Goal: Task Accomplishment & Management: Use online tool/utility

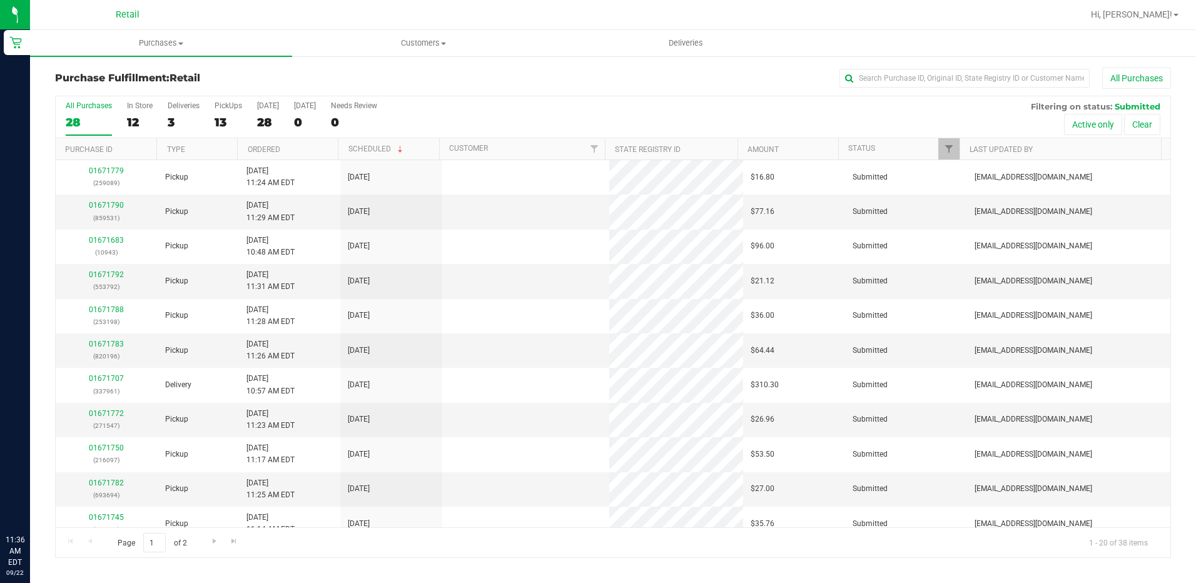
click at [141, 110] on div "In Store" at bounding box center [140, 105] width 26 height 9
click at [0, 0] on input "In Store 12" at bounding box center [0, 0] width 0 height 0
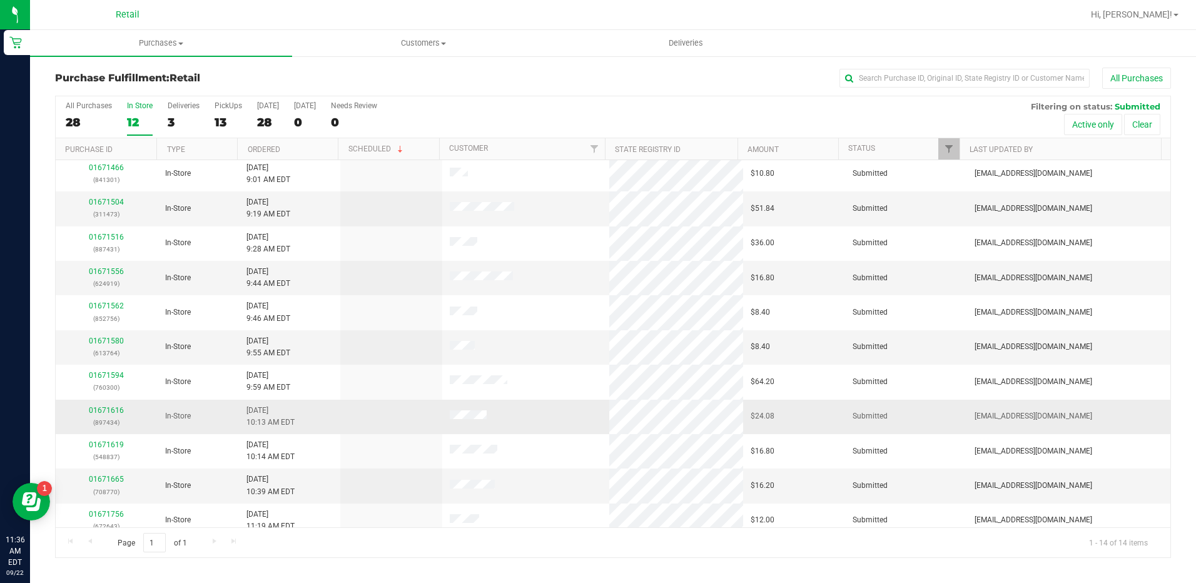
scroll to position [118, 0]
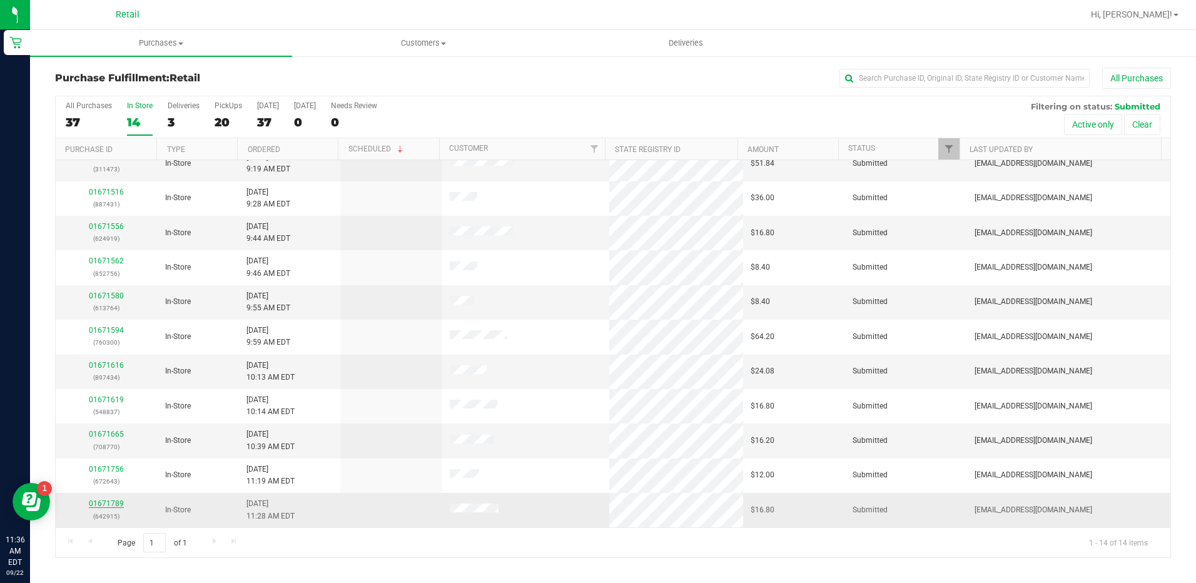
click at [111, 503] on link "01671789" at bounding box center [106, 503] width 35 height 9
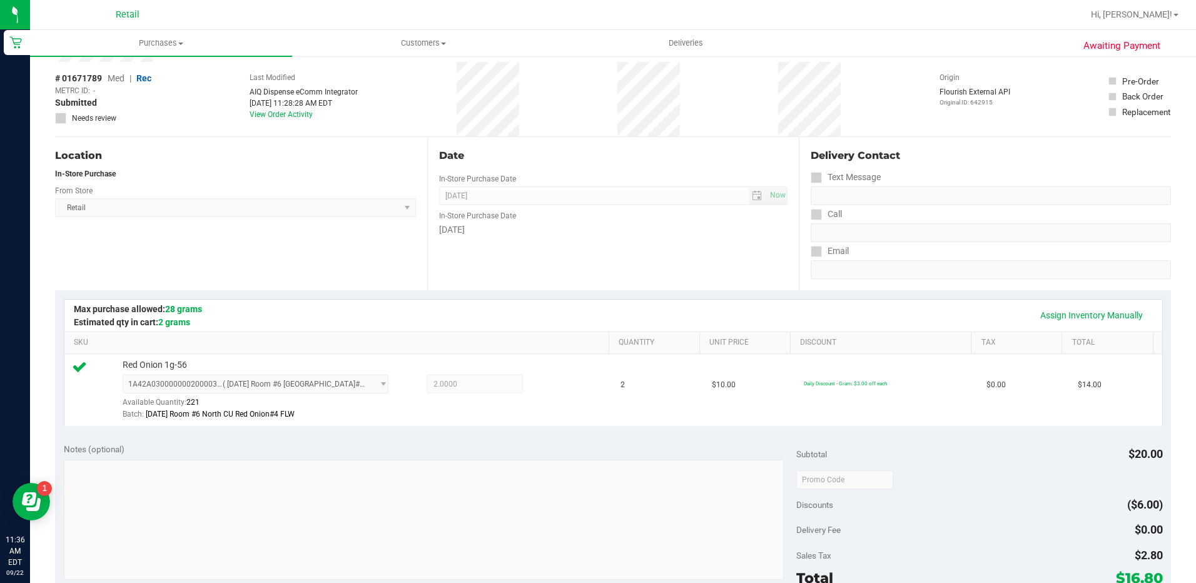
scroll to position [250, 0]
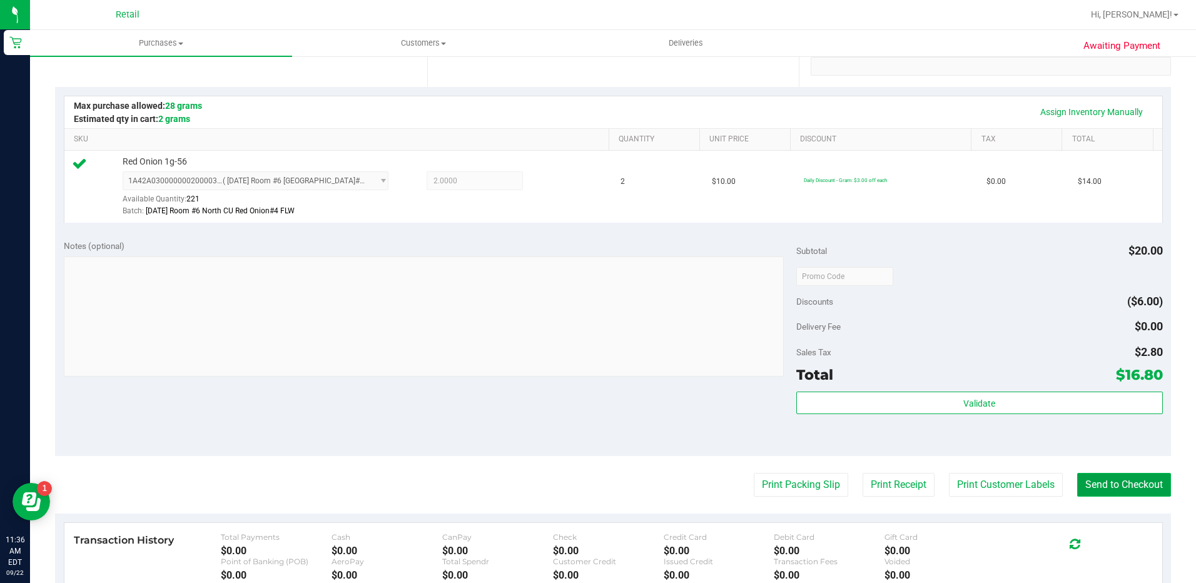
click at [1084, 493] on button "Send to Checkout" at bounding box center [1125, 485] width 94 height 24
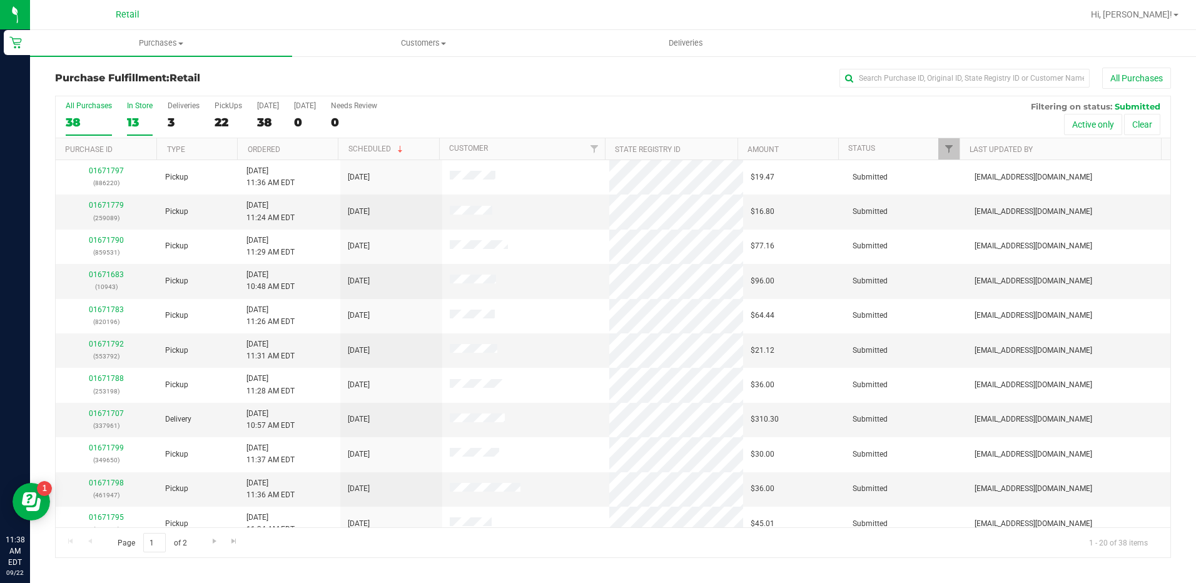
click at [135, 116] on div "13" at bounding box center [140, 122] width 26 height 14
click at [0, 0] on input "In Store 13" at bounding box center [0, 0] width 0 height 0
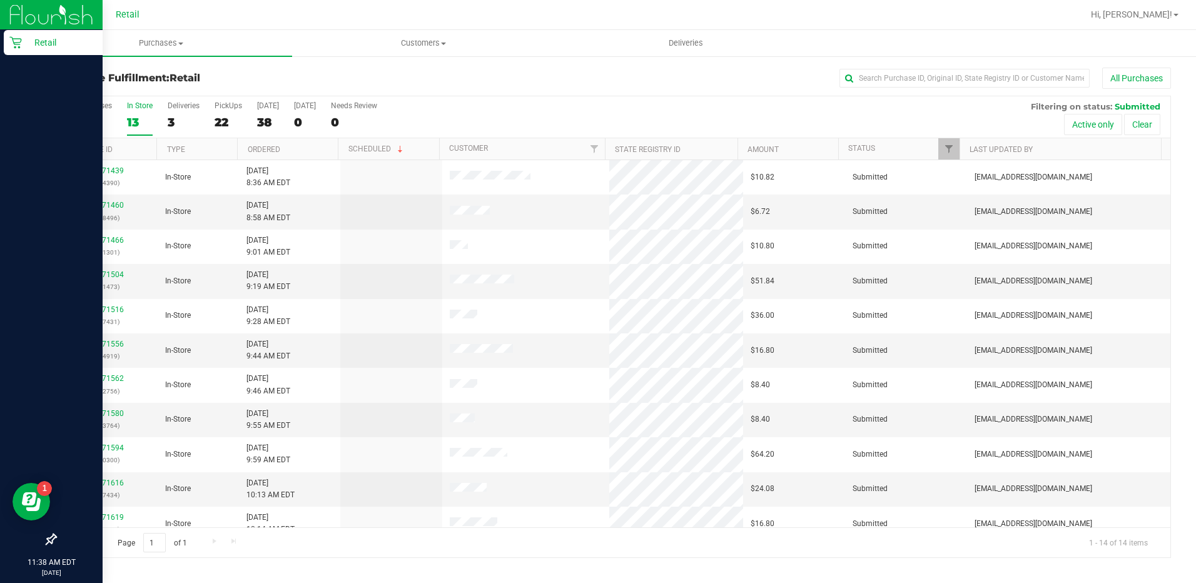
click at [68, 123] on div at bounding box center [51, 292] width 103 height 471
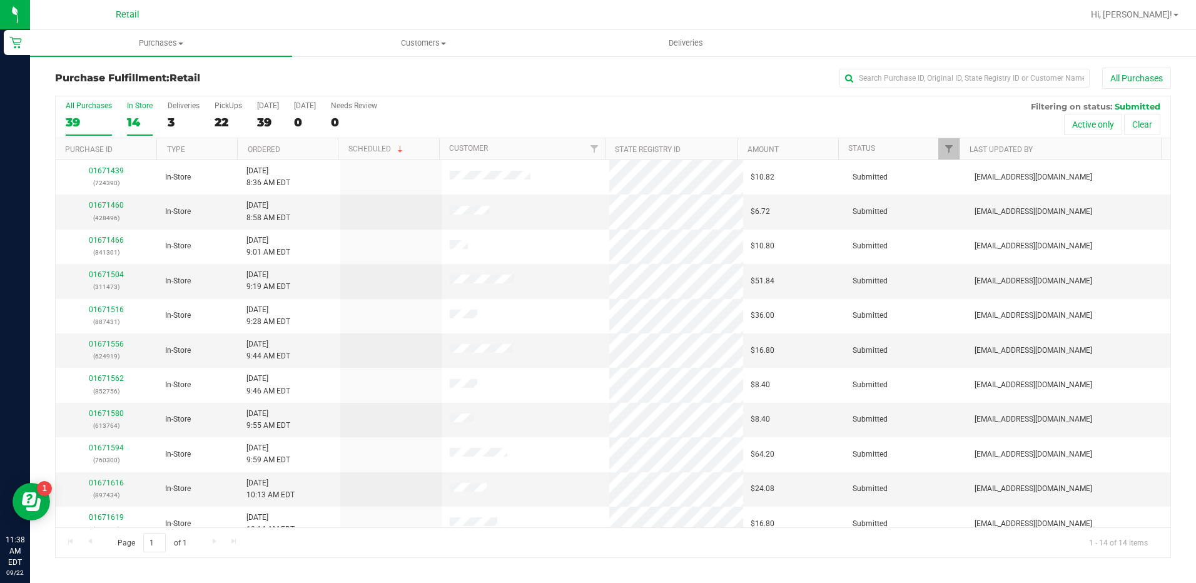
click at [85, 118] on div "39" at bounding box center [89, 122] width 46 height 14
click at [0, 0] on input "All Purchases 39" at bounding box center [0, 0] width 0 height 0
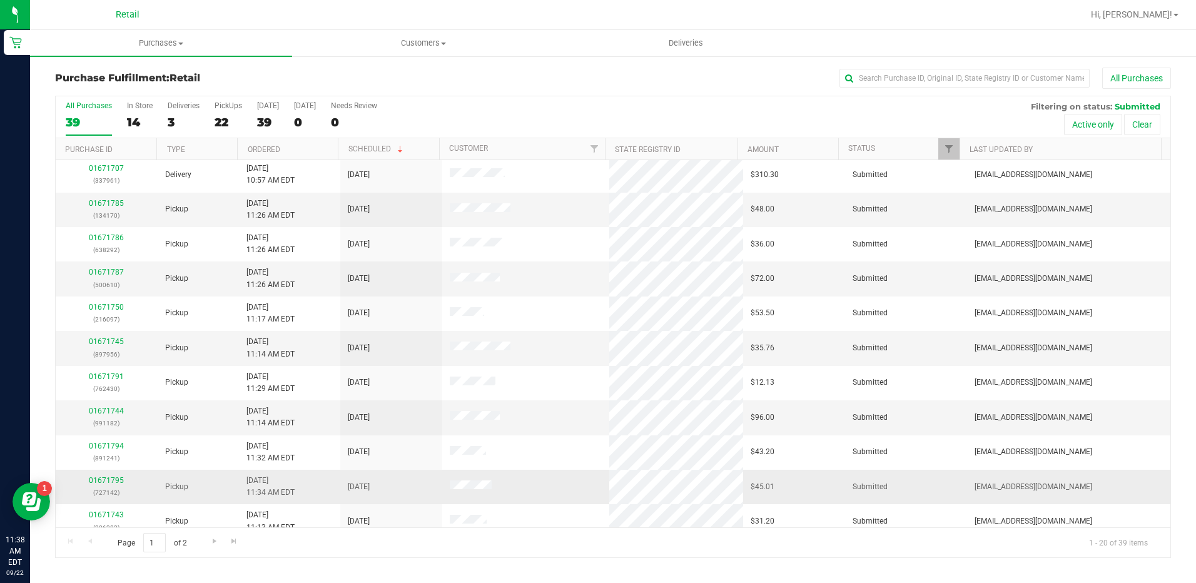
scroll to position [325, 0]
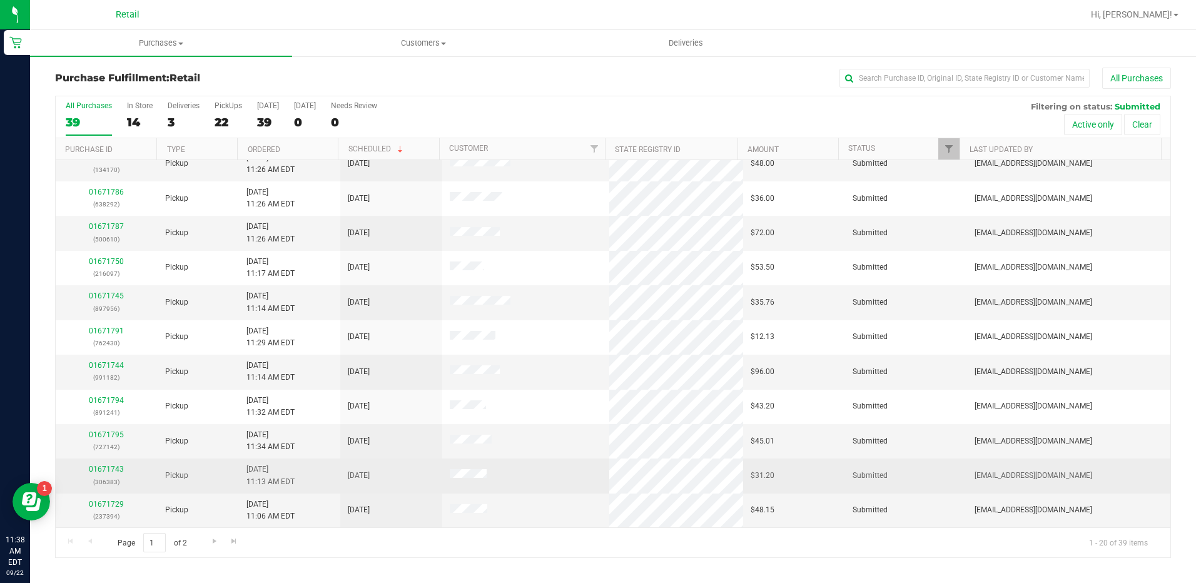
click at [111, 475] on div "01671743 (306383)" at bounding box center [106, 476] width 87 height 24
click at [111, 471] on link "01671743" at bounding box center [106, 469] width 35 height 9
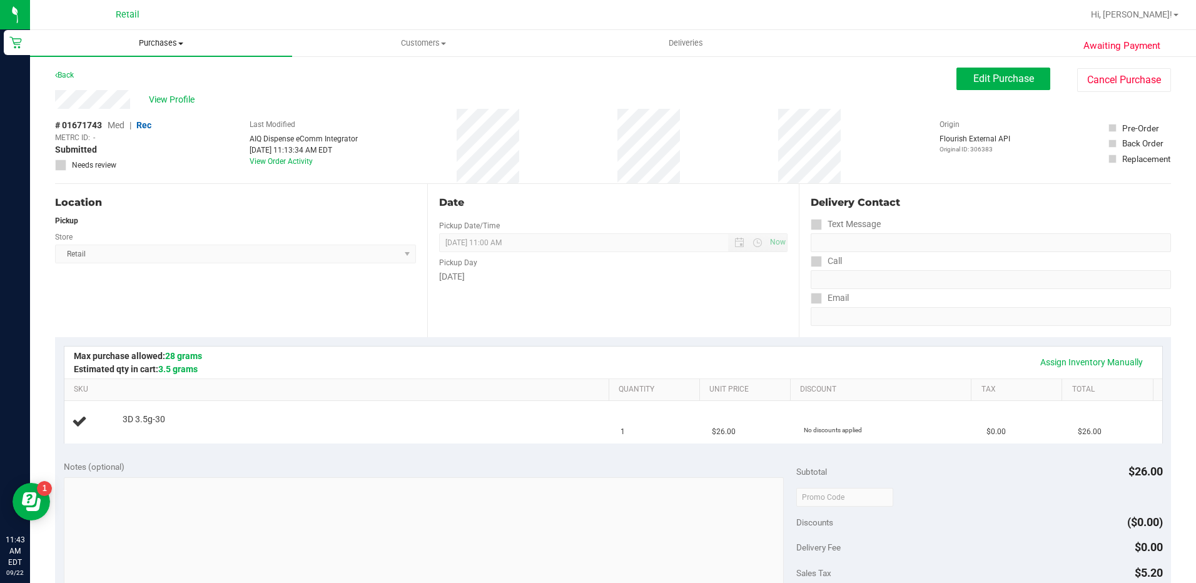
click at [154, 46] on span "Purchases" at bounding box center [161, 43] width 262 height 11
click at [155, 83] on li "Summary of purchases" at bounding box center [161, 75] width 262 height 15
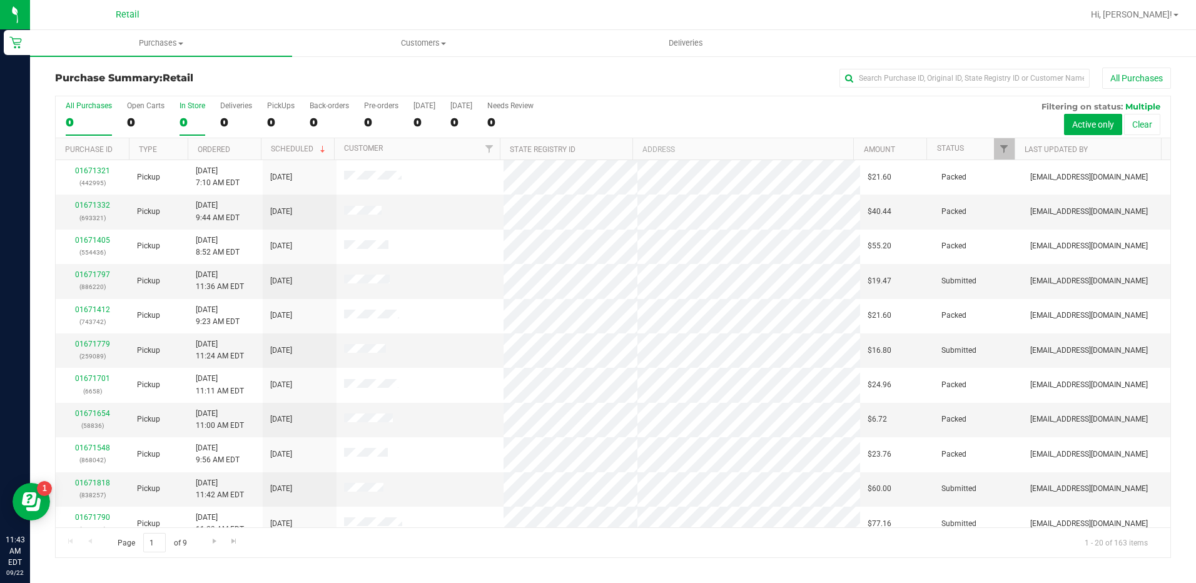
click at [190, 115] on div "0" at bounding box center [193, 122] width 26 height 14
click at [0, 0] on input "In Store 0" at bounding box center [0, 0] width 0 height 0
click at [91, 346] on link "01671809" at bounding box center [92, 344] width 35 height 9
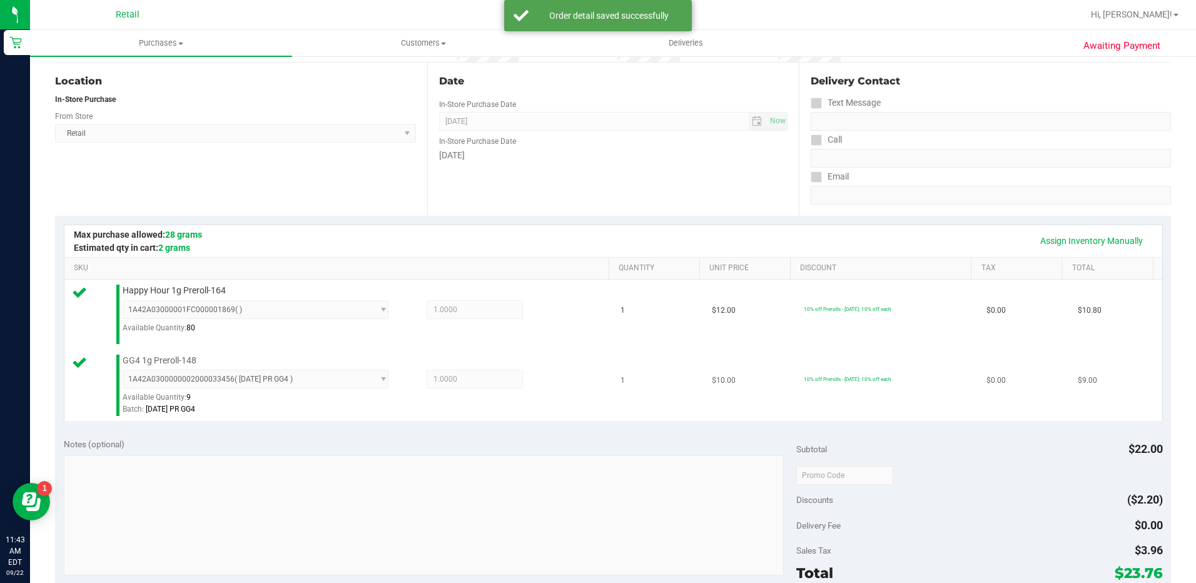
scroll to position [313, 0]
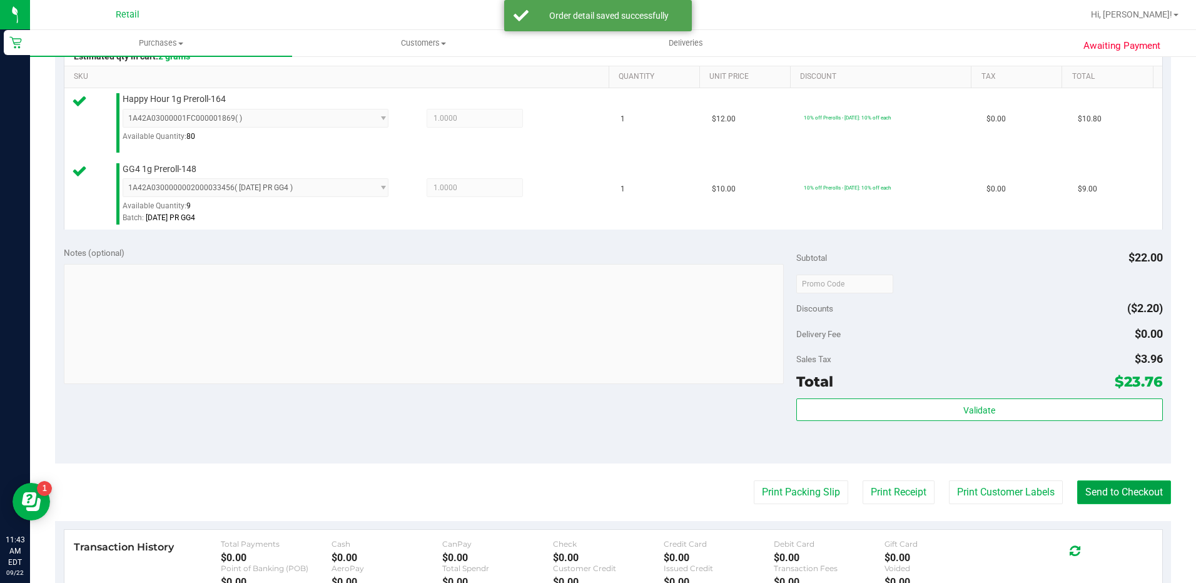
click at [1119, 486] on button "Send to Checkout" at bounding box center [1125, 493] width 94 height 24
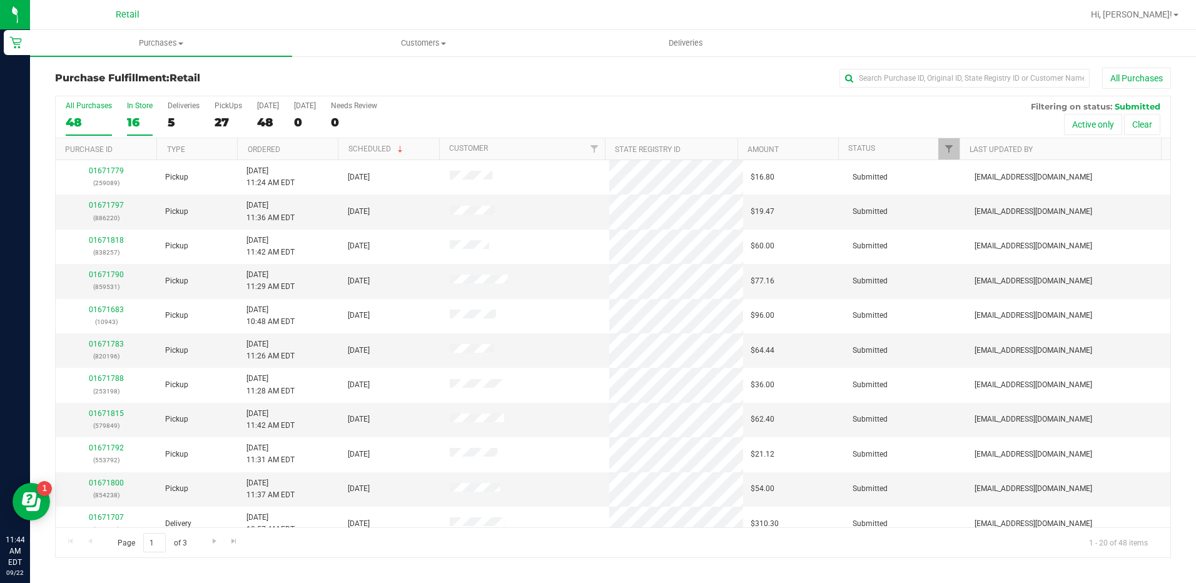
click at [130, 118] on div "16" at bounding box center [140, 122] width 26 height 14
click at [0, 0] on input "In Store 16" at bounding box center [0, 0] width 0 height 0
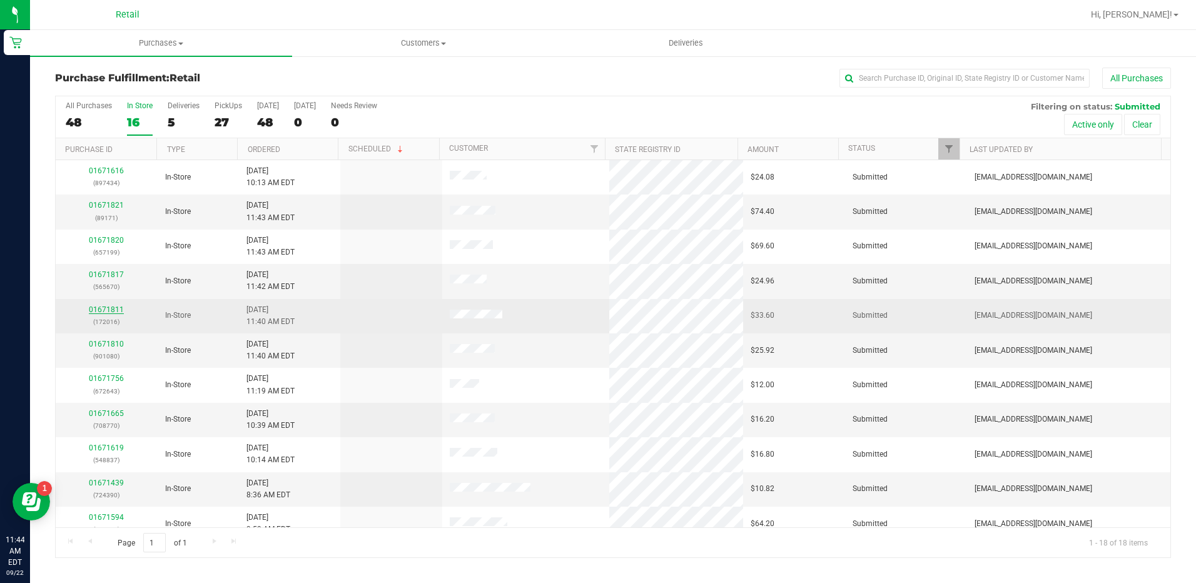
click at [102, 310] on link "01671811" at bounding box center [106, 309] width 35 height 9
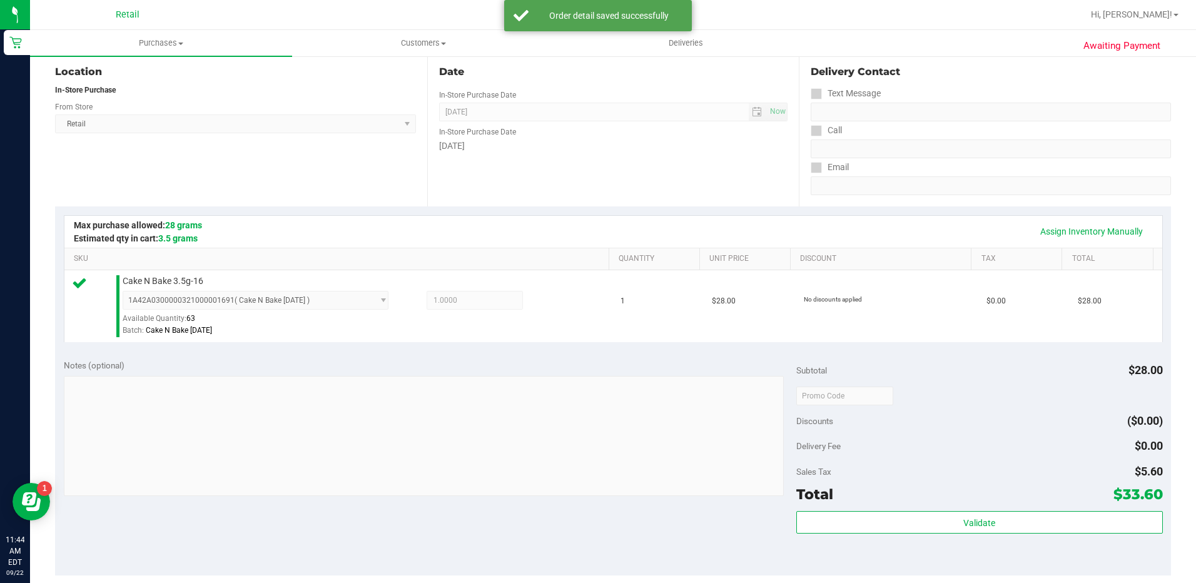
scroll to position [188, 0]
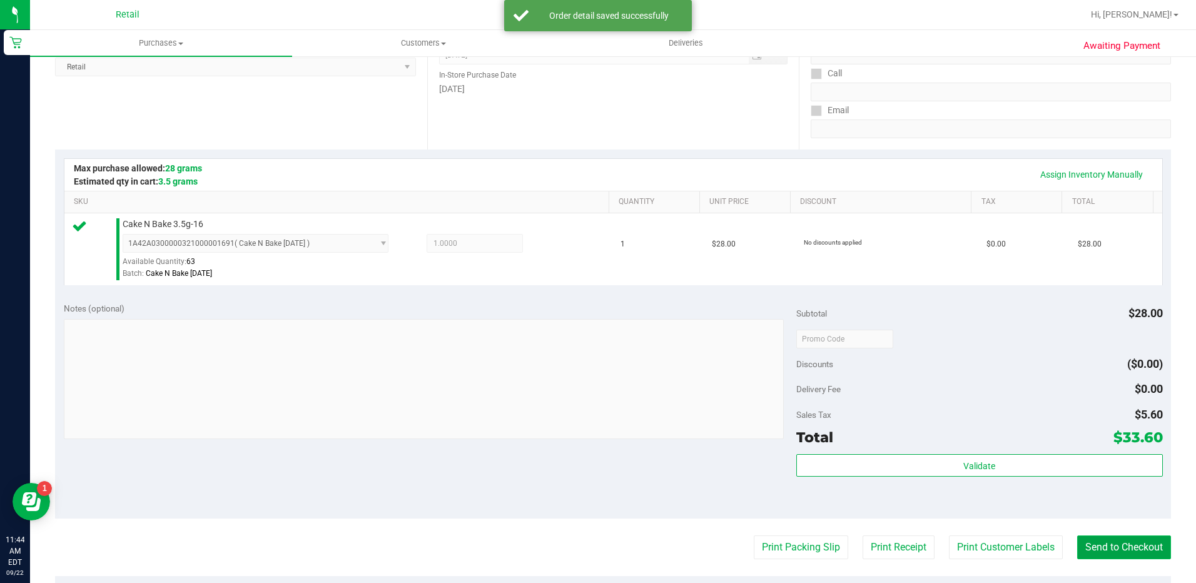
click at [1106, 549] on button "Send to Checkout" at bounding box center [1125, 548] width 94 height 24
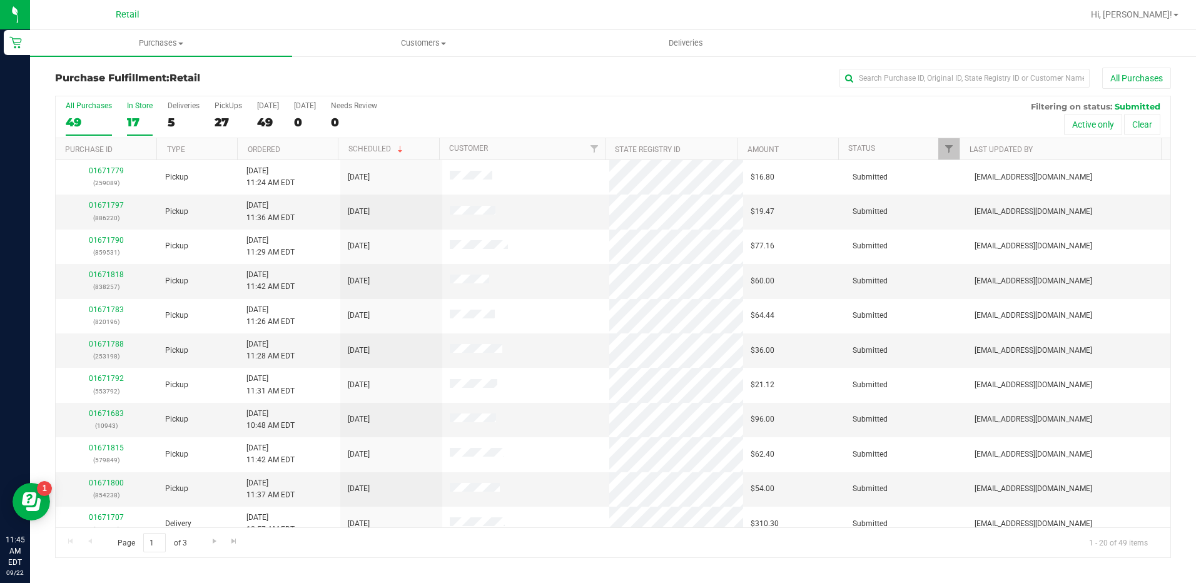
click at [131, 118] on div "17" at bounding box center [140, 122] width 26 height 14
click at [0, 0] on input "In Store 17" at bounding box center [0, 0] width 0 height 0
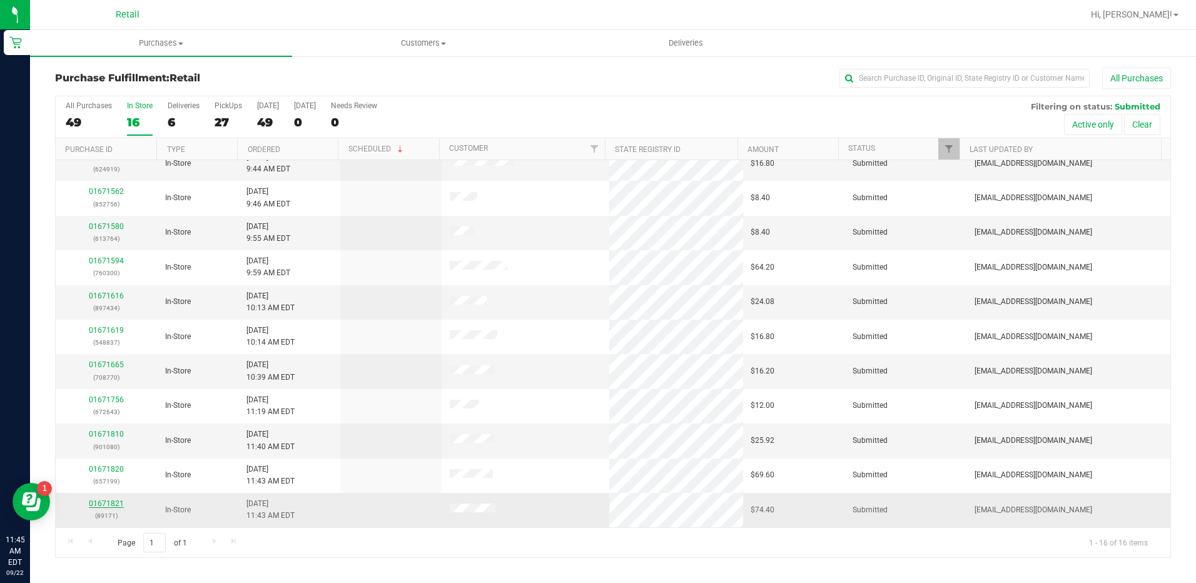
click at [110, 505] on link "01671821" at bounding box center [106, 503] width 35 height 9
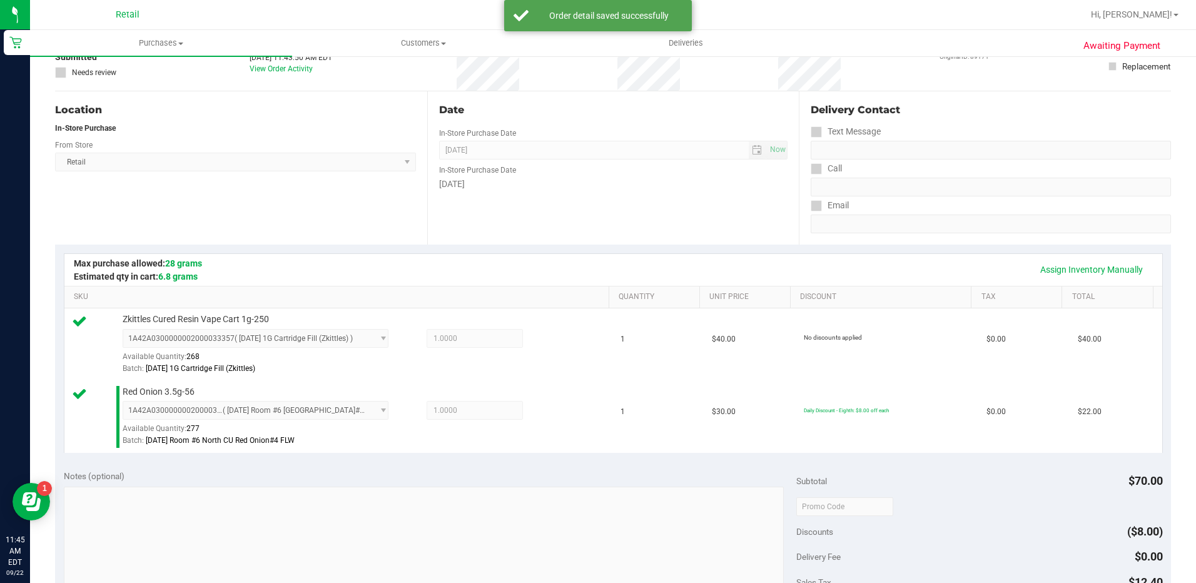
scroll to position [250, 0]
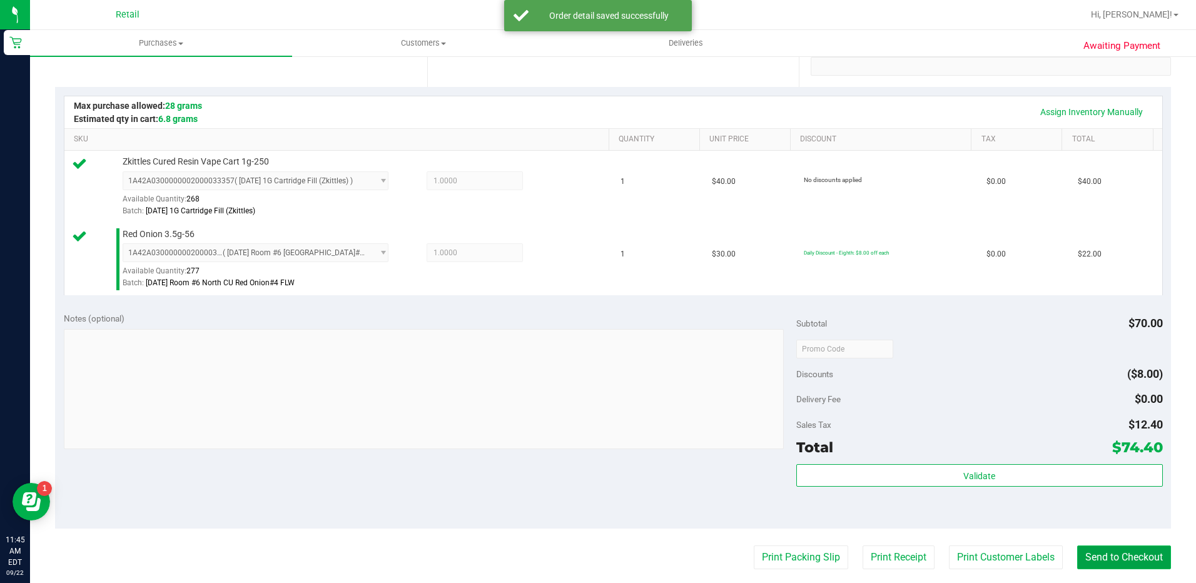
click at [1118, 556] on button "Send to Checkout" at bounding box center [1125, 558] width 94 height 24
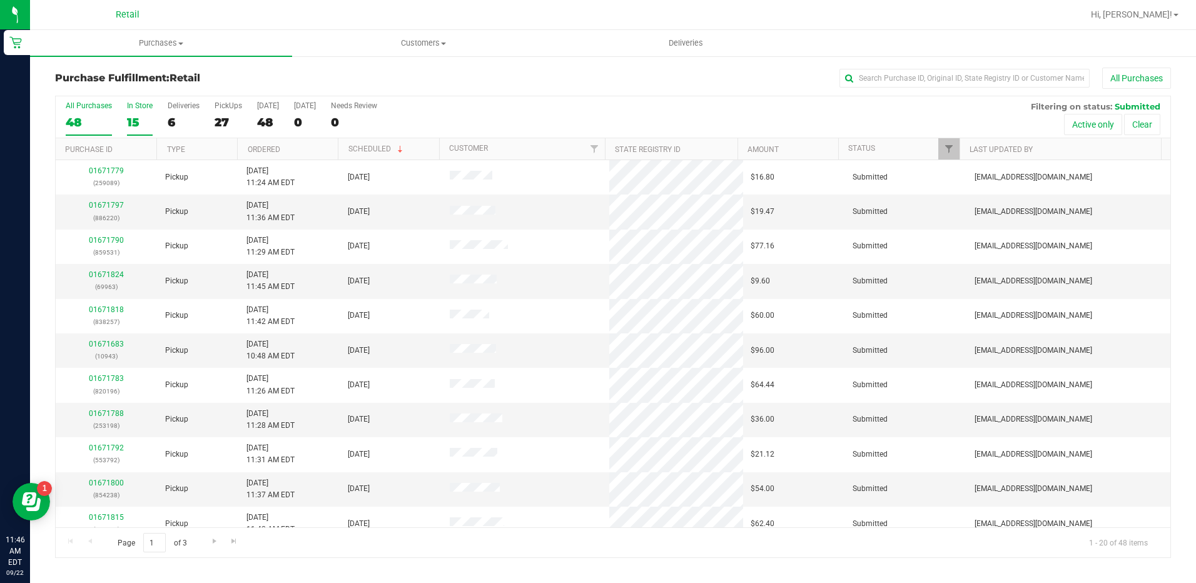
click at [140, 121] on div "15" at bounding box center [140, 122] width 26 height 14
click at [0, 0] on input "In Store 15" at bounding box center [0, 0] width 0 height 0
click at [118, 277] on link "01671820" at bounding box center [106, 274] width 35 height 9
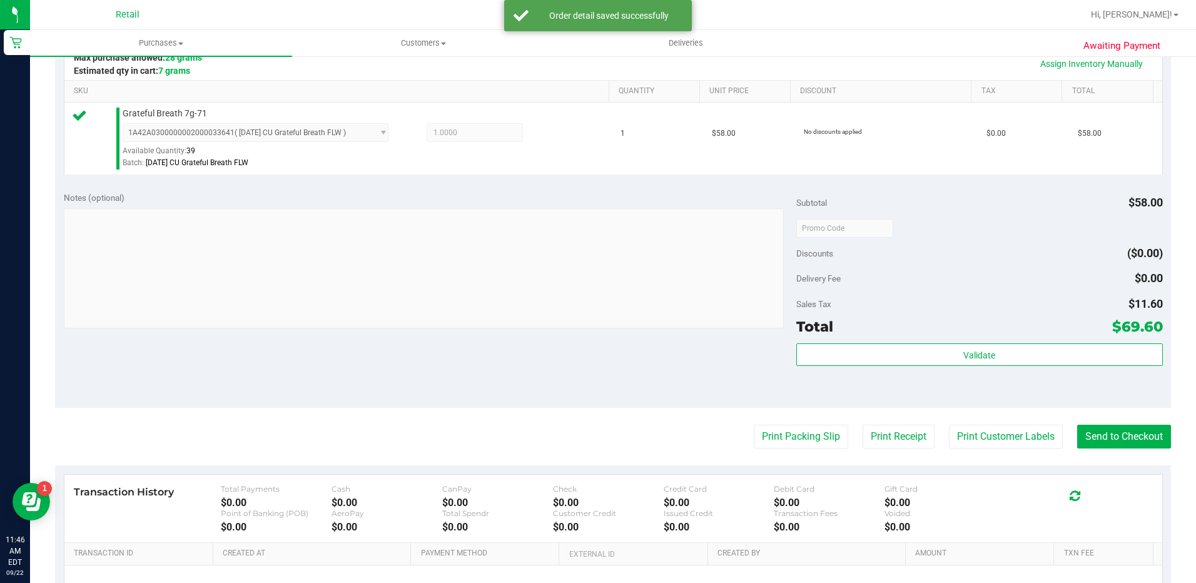
scroll to position [313, 0]
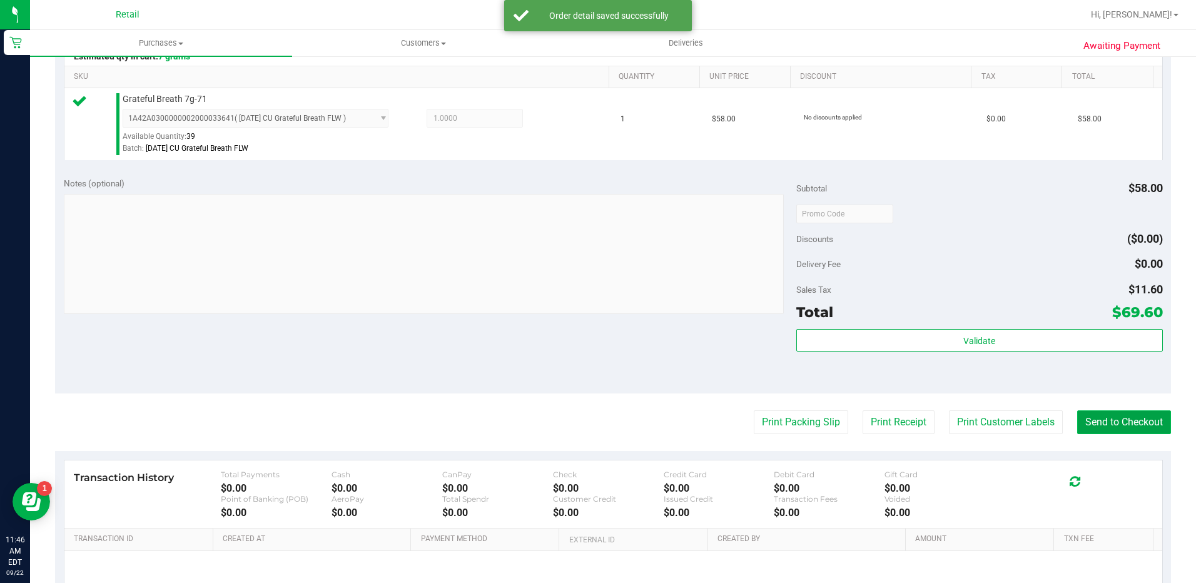
click at [1133, 433] on button "Send to Checkout" at bounding box center [1125, 423] width 94 height 24
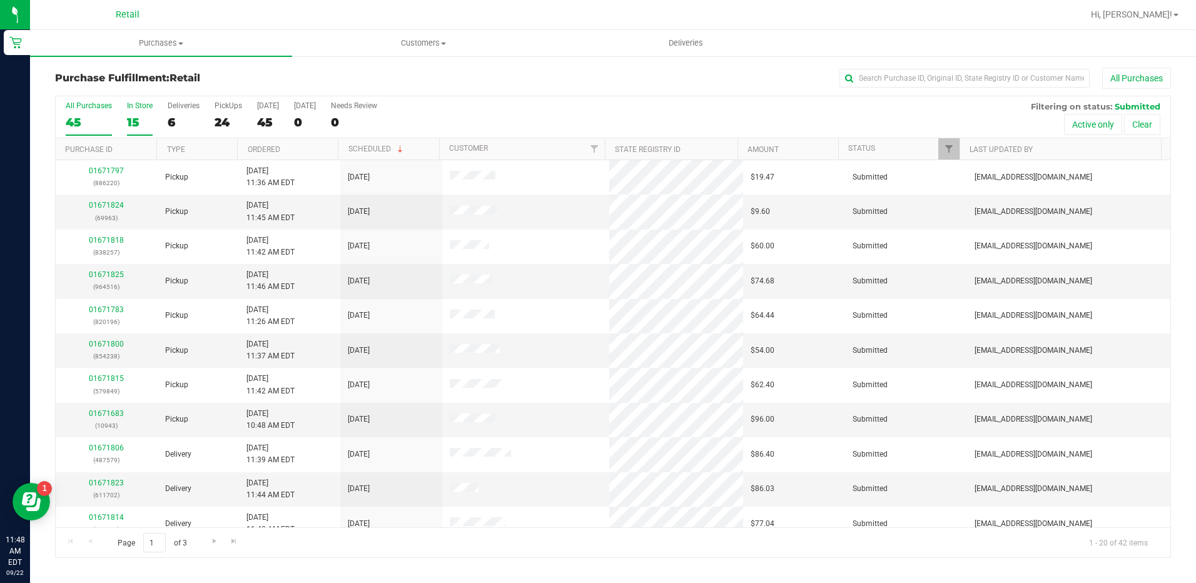
click at [136, 120] on div "15" at bounding box center [140, 122] width 26 height 14
click at [0, 0] on input "In Store 15" at bounding box center [0, 0] width 0 height 0
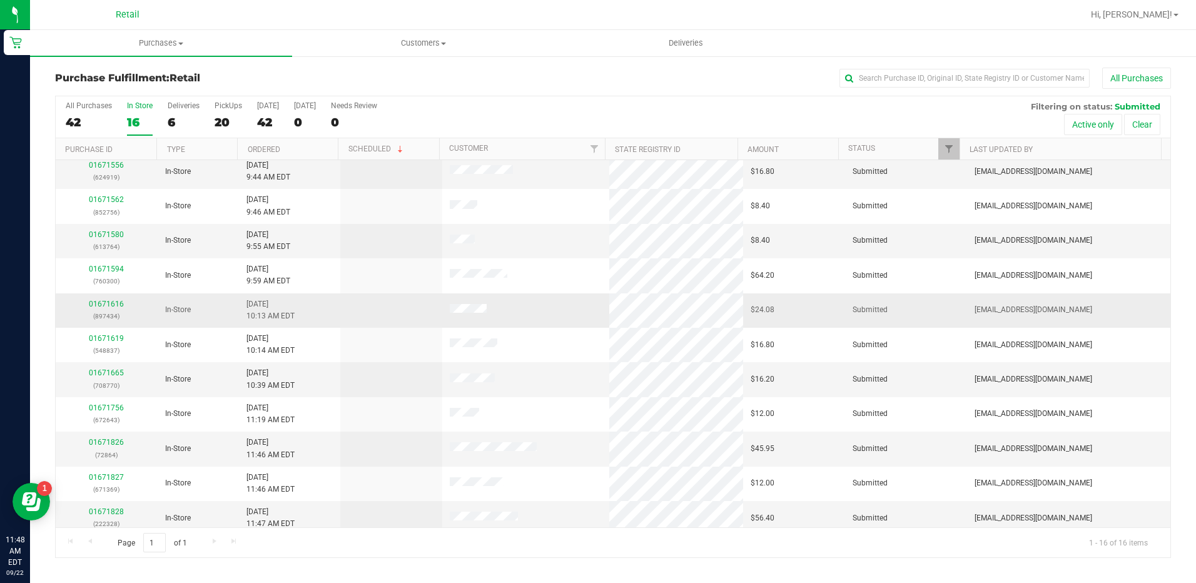
scroll to position [187, 0]
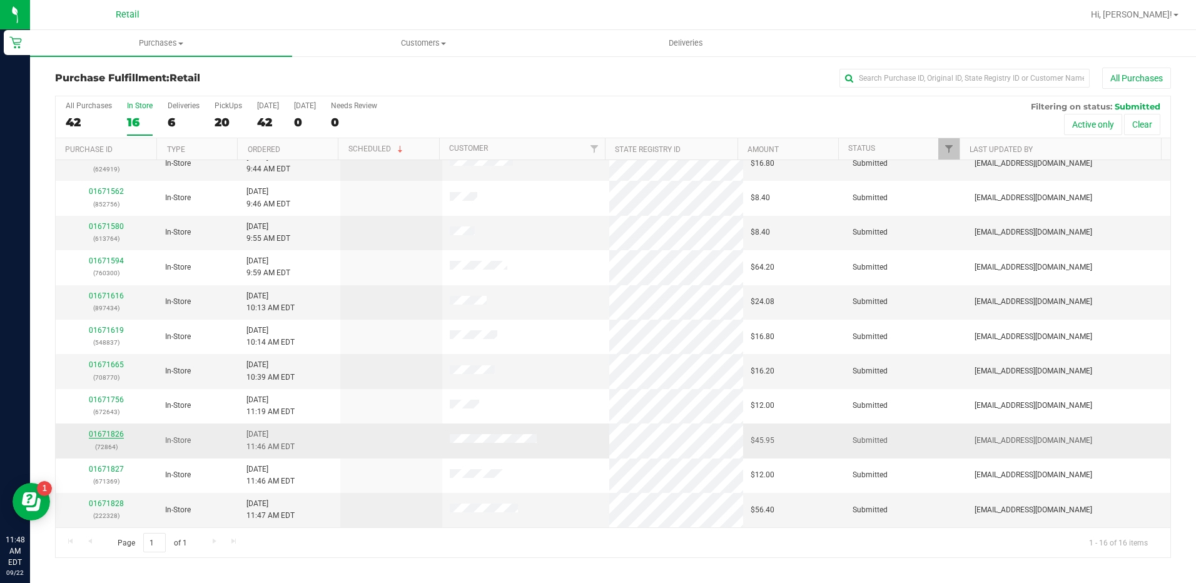
click at [116, 433] on link "01671826" at bounding box center [106, 434] width 35 height 9
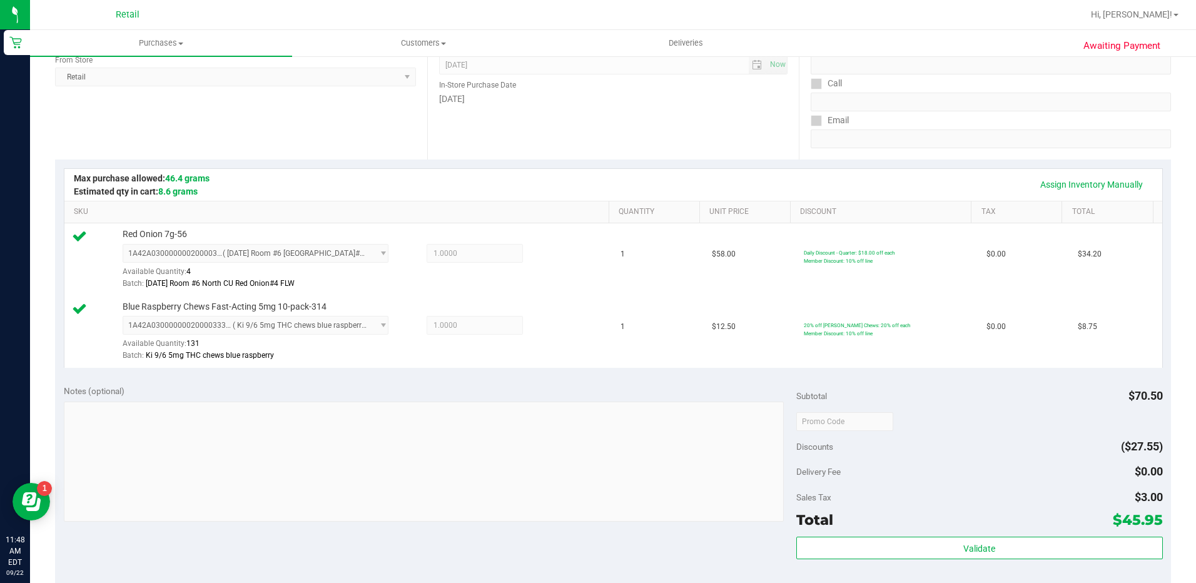
scroll to position [313, 0]
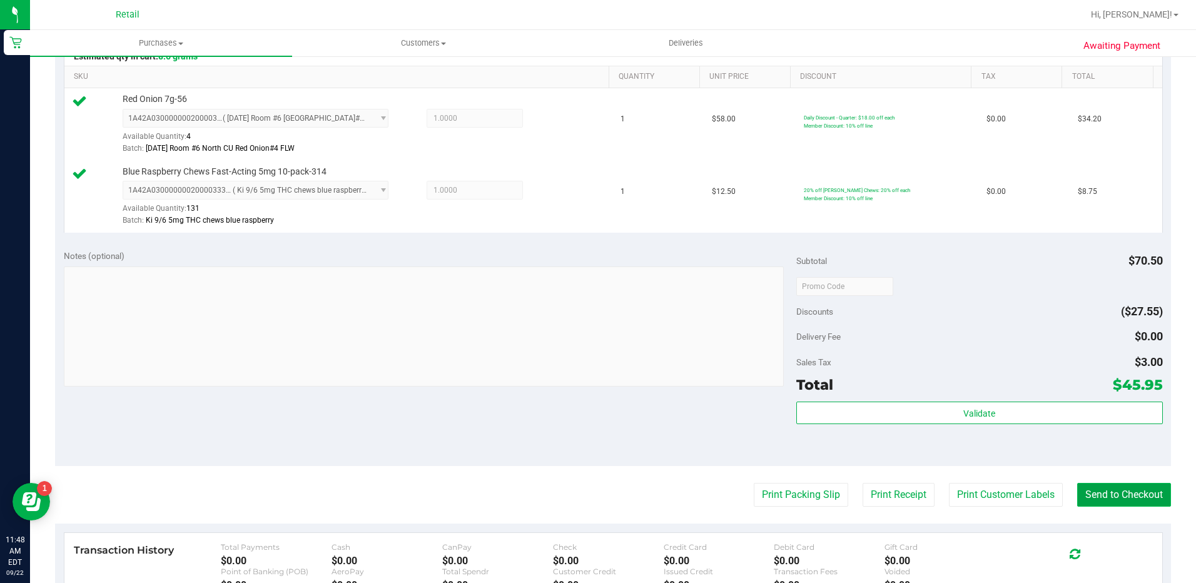
click at [1127, 489] on button "Send to Checkout" at bounding box center [1125, 495] width 94 height 24
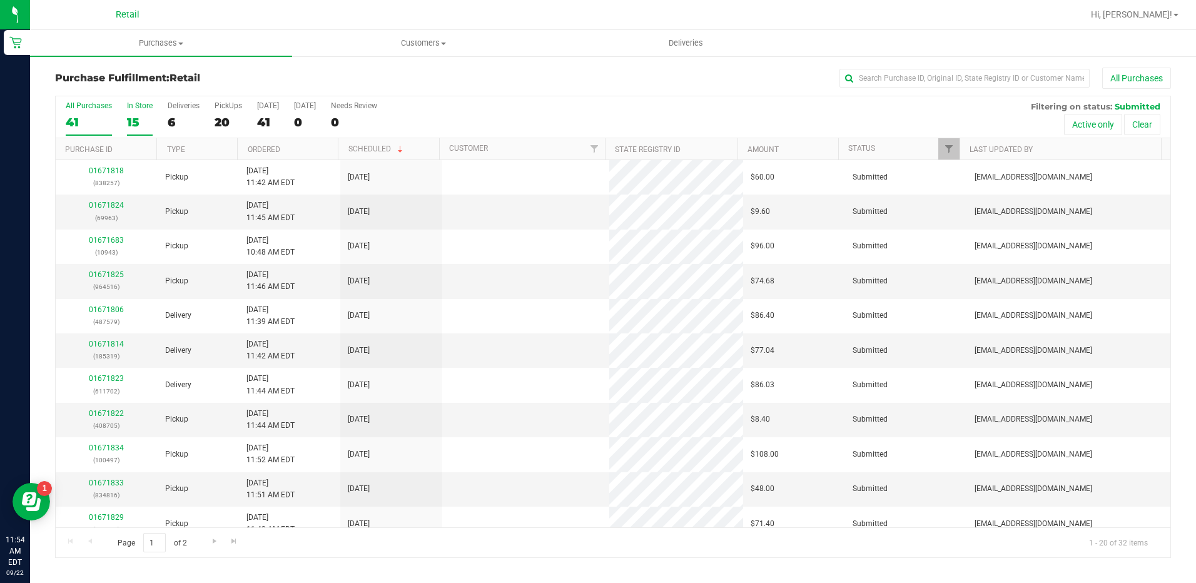
click at [133, 113] on label "In Store 15" at bounding box center [140, 118] width 26 height 34
click at [0, 0] on input "In Store 15" at bounding box center [0, 0] width 0 height 0
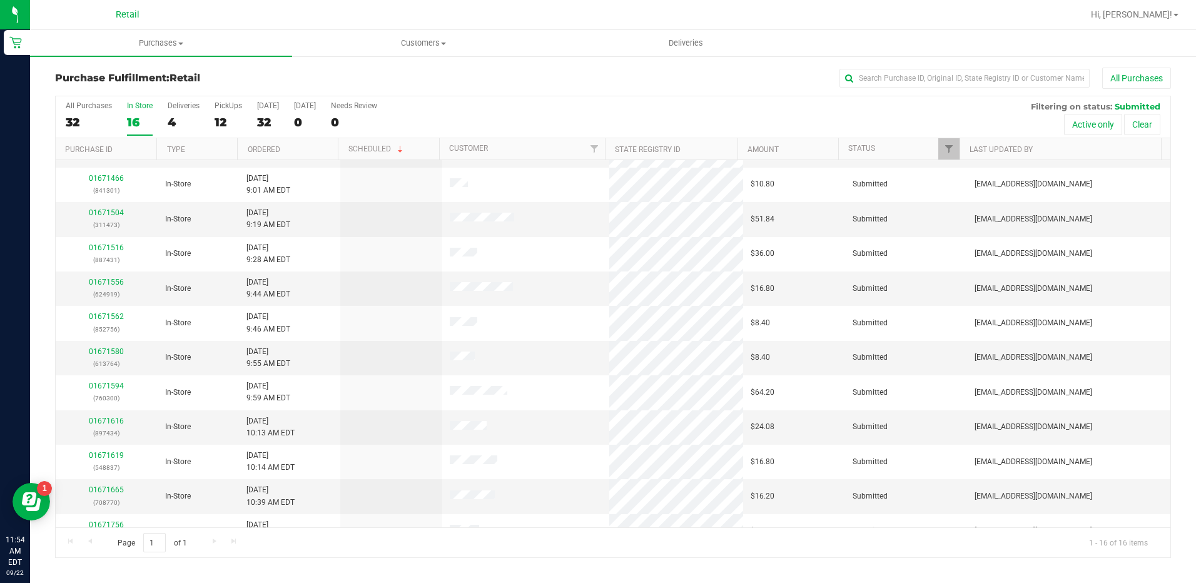
scroll to position [187, 0]
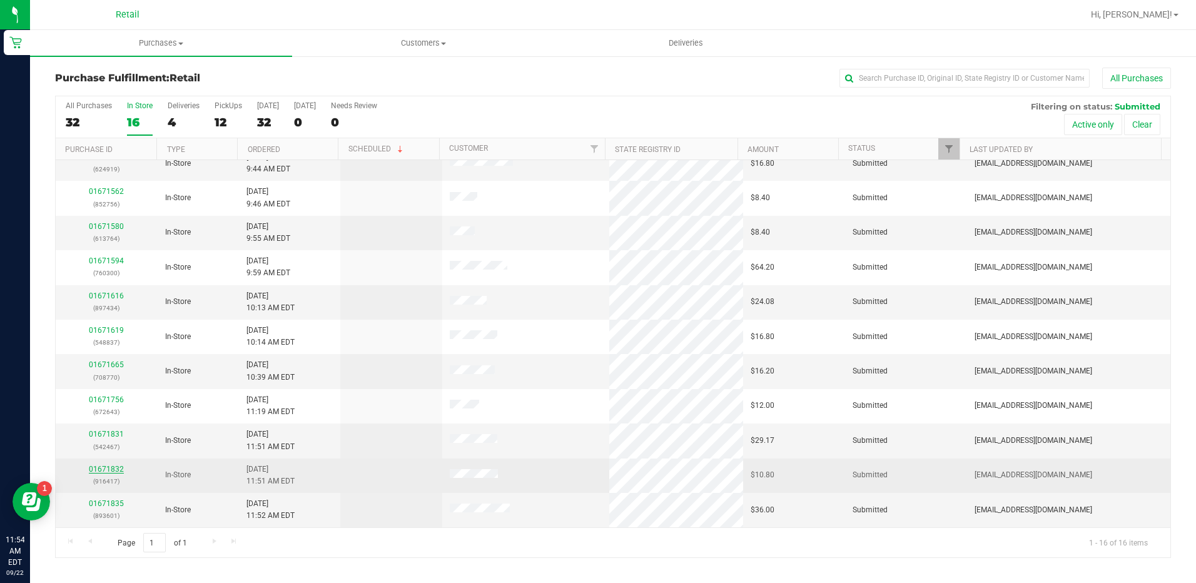
click at [109, 471] on link "01671832" at bounding box center [106, 469] width 35 height 9
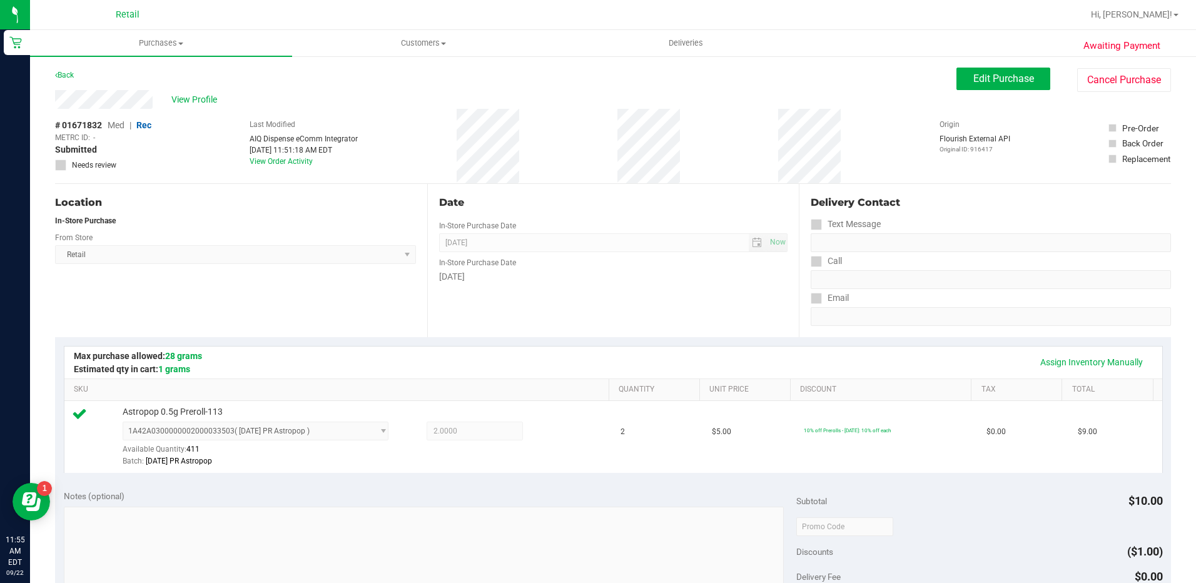
scroll to position [250, 0]
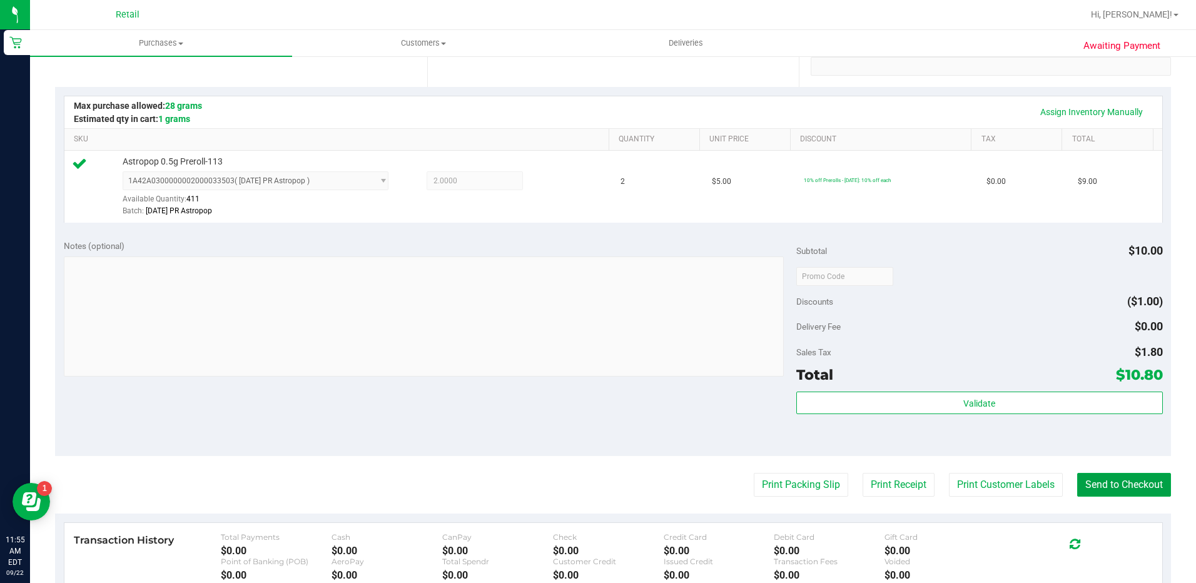
drag, startPoint x: 1109, startPoint y: 490, endPoint x: 1035, endPoint y: 469, distance: 77.3
click at [1109, 491] on button "Send to Checkout" at bounding box center [1125, 485] width 94 height 24
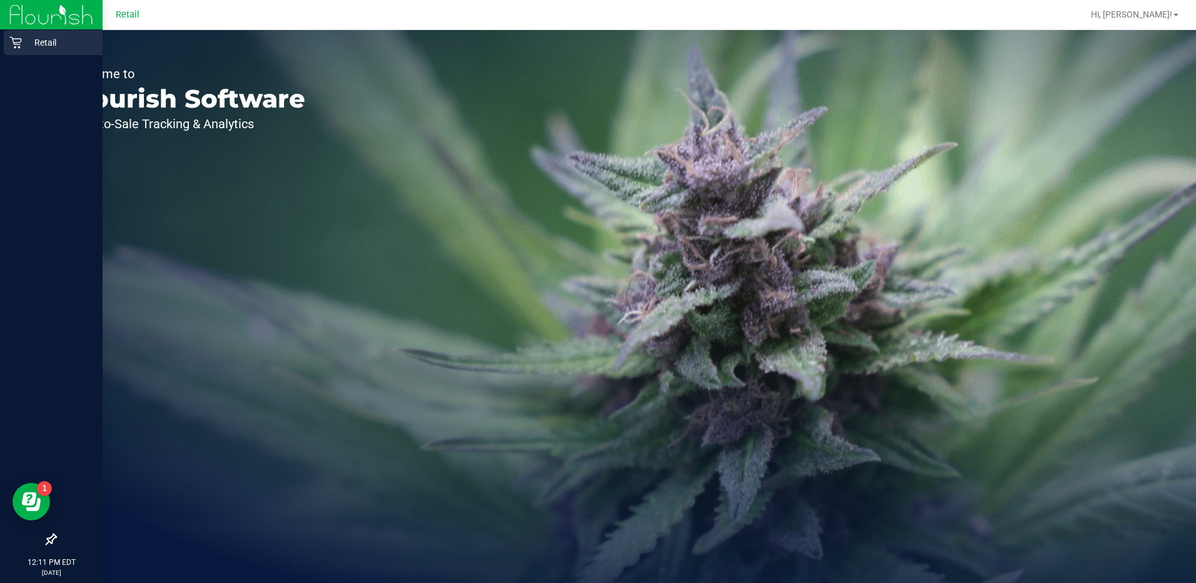
click at [22, 47] on p "Retail" at bounding box center [59, 42] width 75 height 15
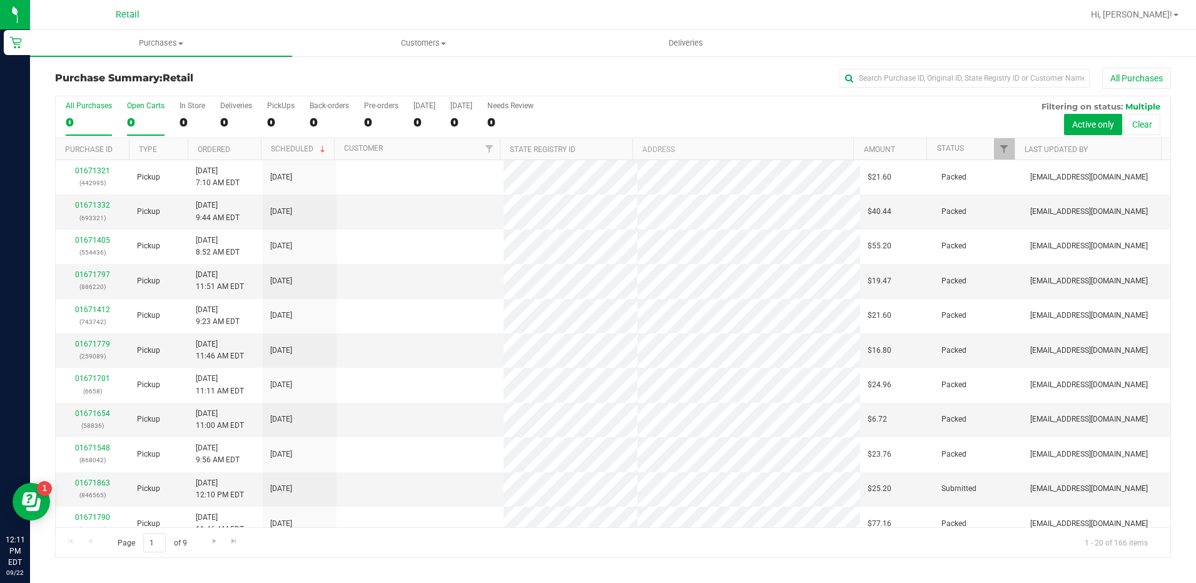
click at [135, 131] on label "Open Carts 0" at bounding box center [146, 118] width 38 height 34
click at [0, 0] on input "Open Carts 0" at bounding box center [0, 0] width 0 height 0
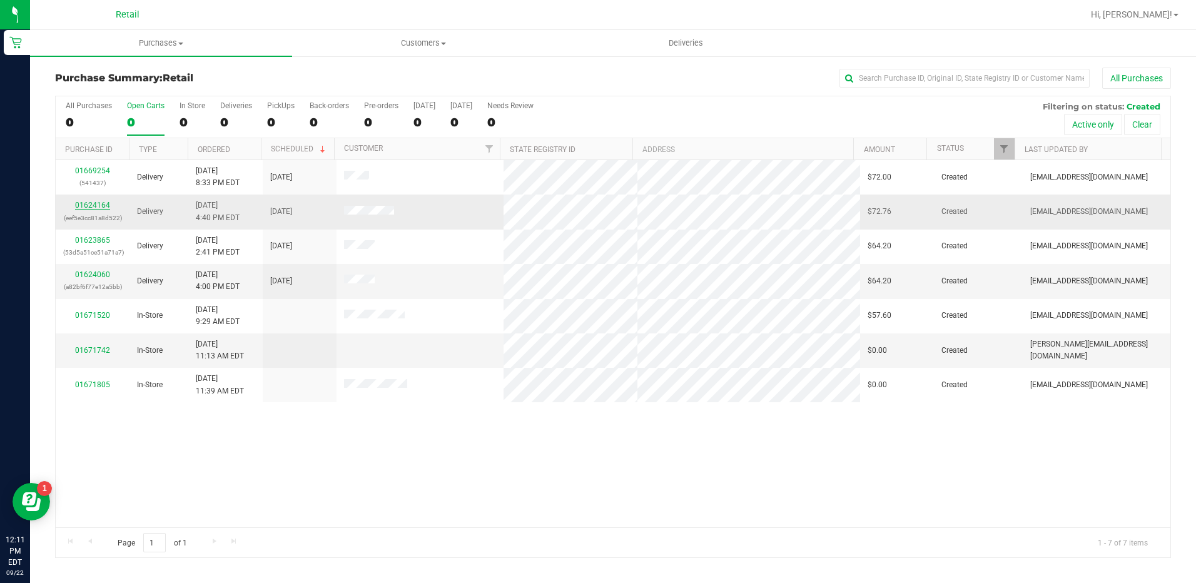
click at [93, 203] on link "01624164" at bounding box center [92, 205] width 35 height 9
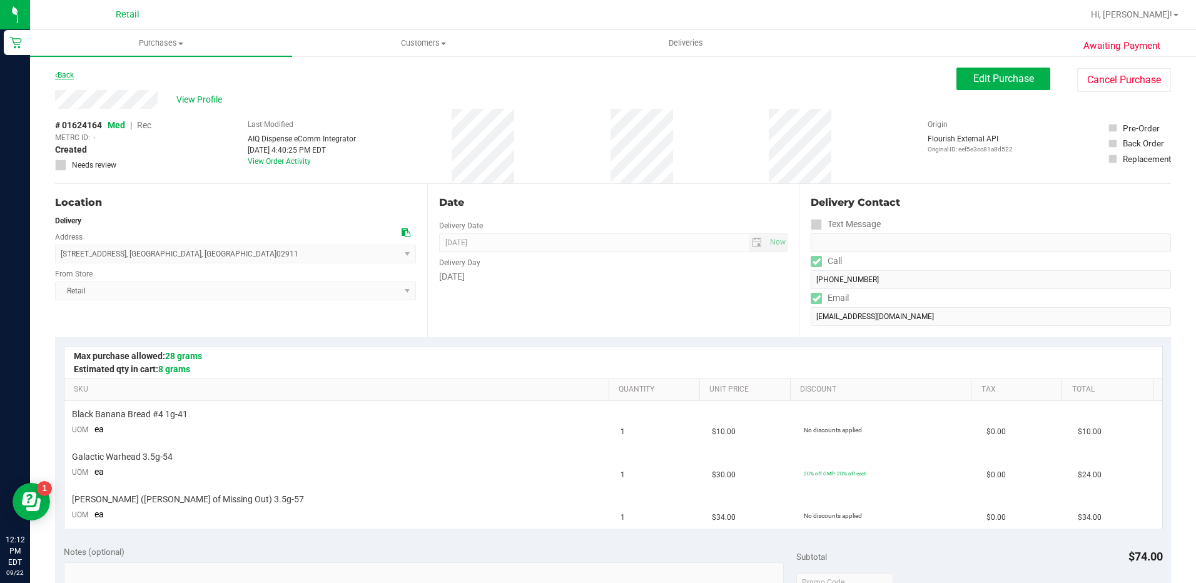
click at [61, 73] on link "Back" at bounding box center [64, 75] width 19 height 9
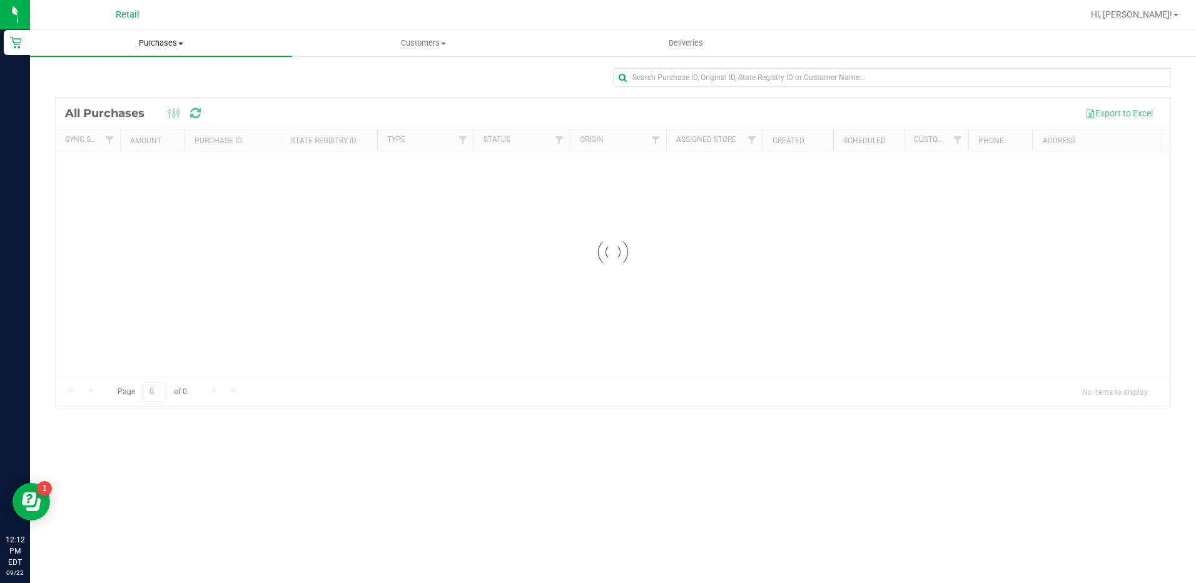
drag, startPoint x: 151, startPoint y: 34, endPoint x: 155, endPoint y: 48, distance: 14.9
click at [153, 35] on uib-tab-heading "Purchases Summary of purchases Fulfillment All purchases" at bounding box center [161, 43] width 262 height 26
click at [152, 71] on span "Summary of purchases" at bounding box center [94, 75] width 128 height 11
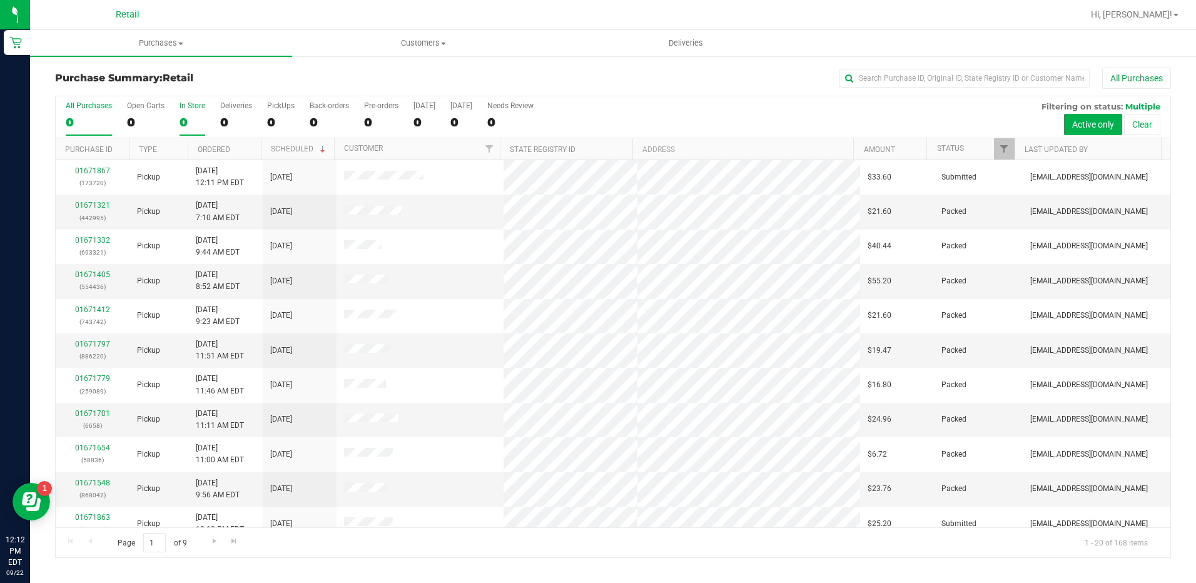
click at [184, 116] on div "0" at bounding box center [193, 122] width 26 height 14
click at [0, 0] on input "In Store 0" at bounding box center [0, 0] width 0 height 0
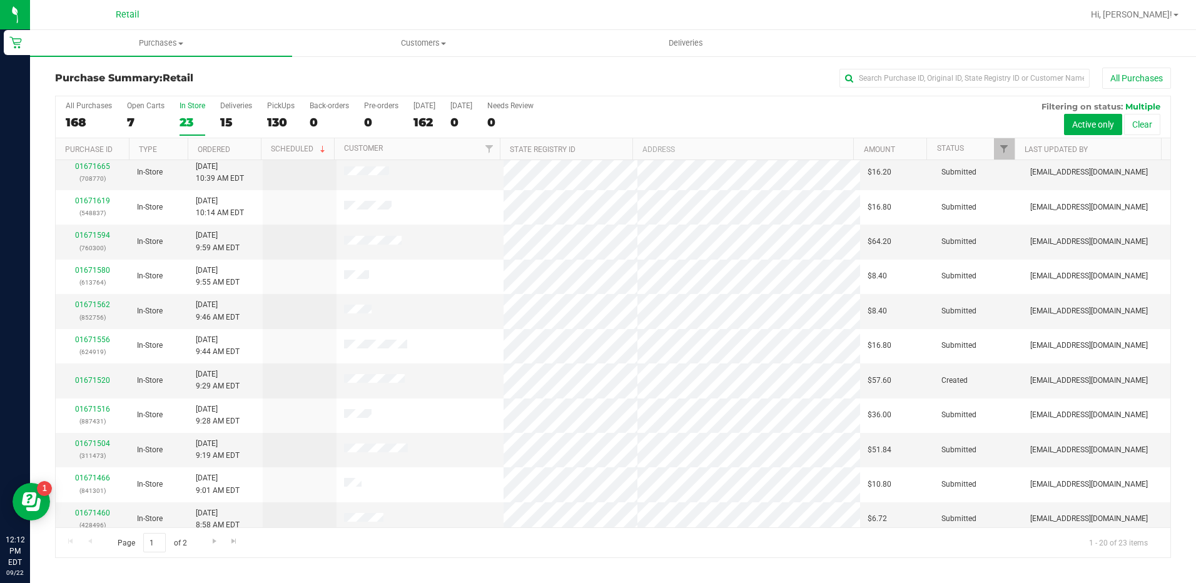
scroll to position [325, 0]
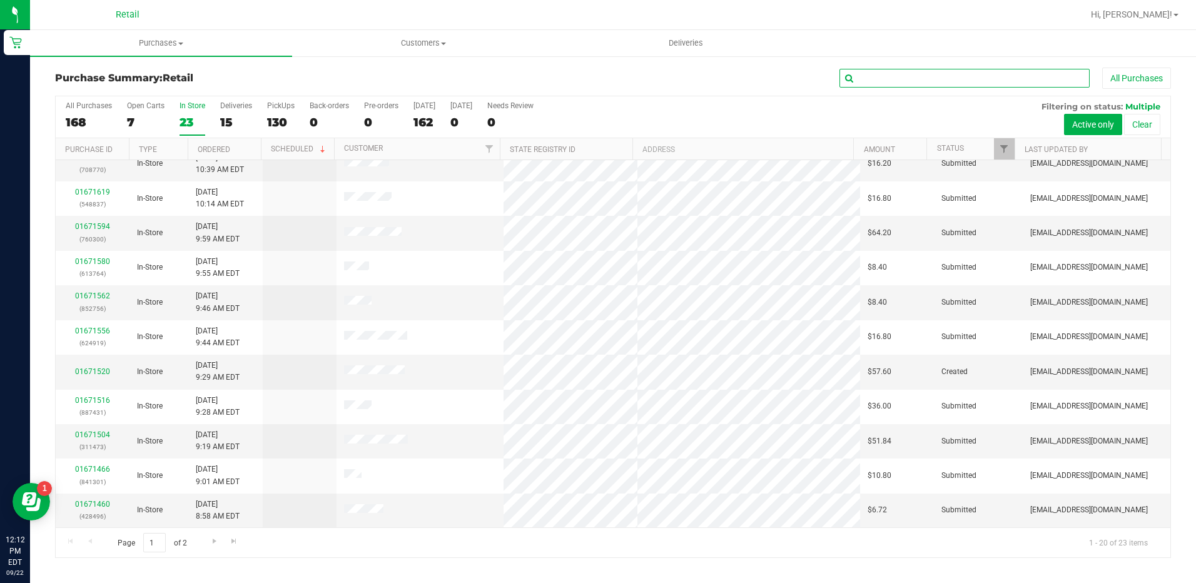
click at [942, 69] on input "text" at bounding box center [965, 78] width 250 height 19
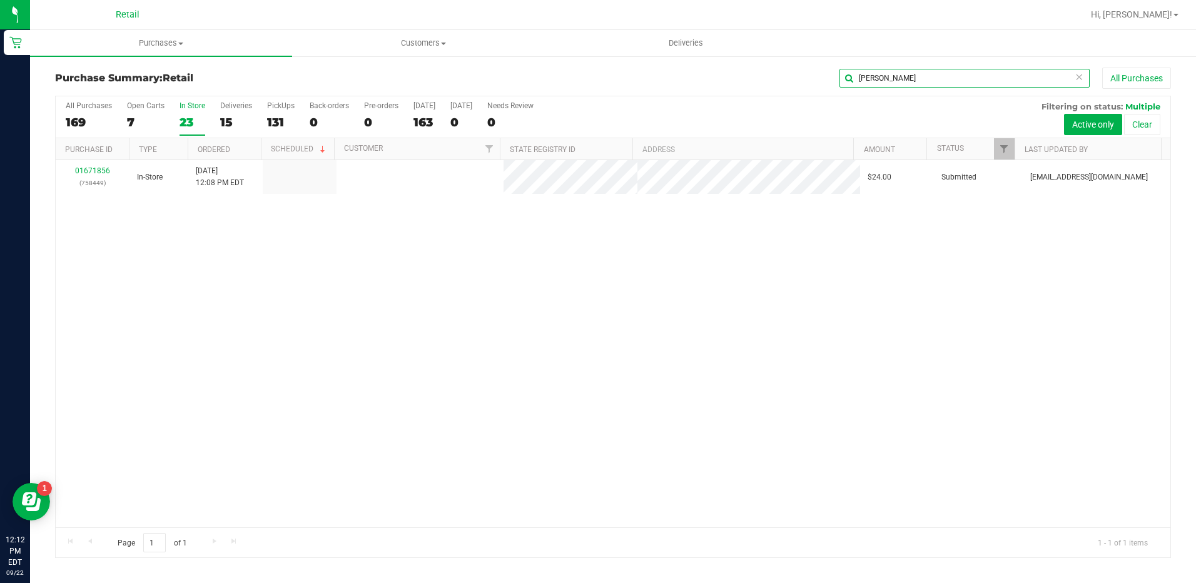
scroll to position [0, 0]
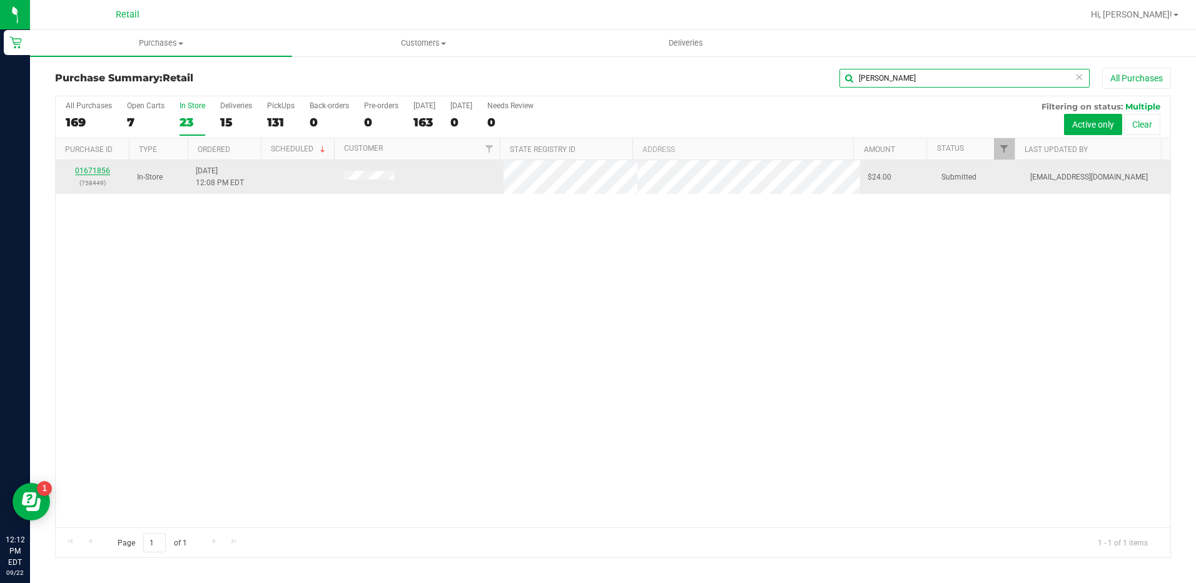
type input "jon"
click at [93, 169] on link "01671856" at bounding box center [92, 170] width 35 height 9
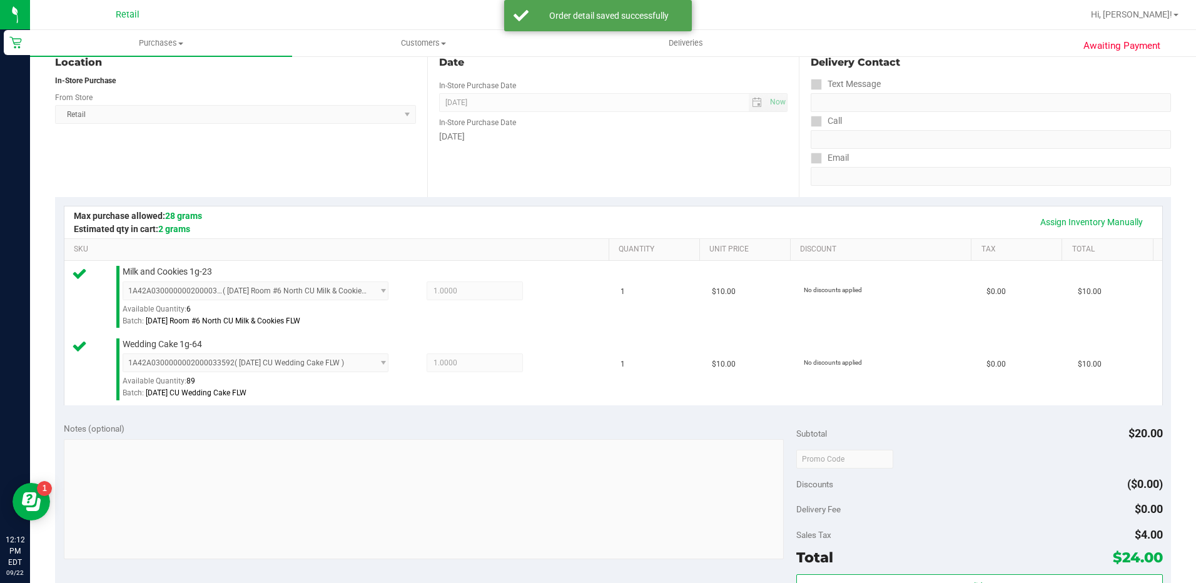
scroll to position [250, 0]
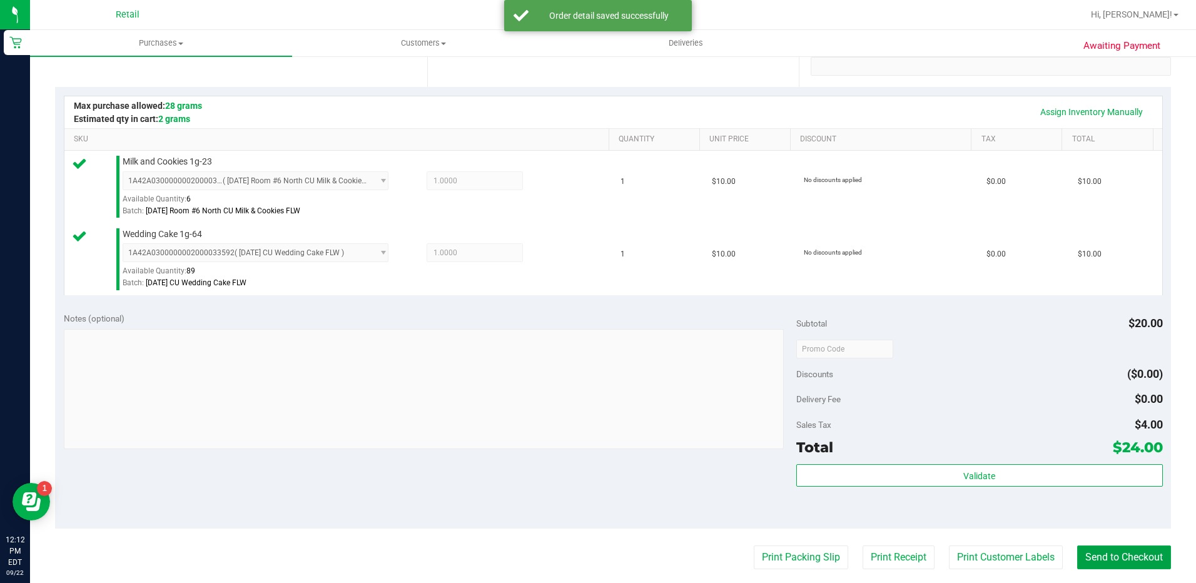
drag, startPoint x: 1100, startPoint y: 557, endPoint x: 1015, endPoint y: 493, distance: 106.4
click at [1099, 557] on button "Send to Checkout" at bounding box center [1125, 558] width 94 height 24
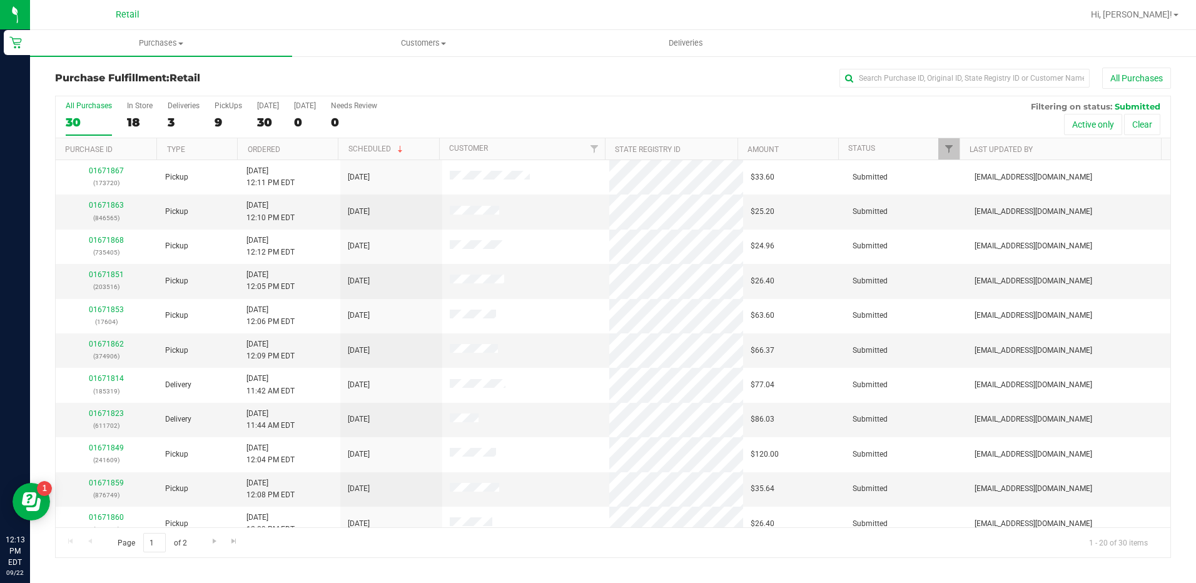
click at [115, 118] on div "All Purchases 30 In Store 18 Deliveries 3 PickUps 9 Today 30 Tomorrow 0 Needs R…" at bounding box center [613, 117] width 1115 height 42
click at [138, 118] on div "18" at bounding box center [140, 122] width 26 height 14
click at [0, 0] on input "In Store 18" at bounding box center [0, 0] width 0 height 0
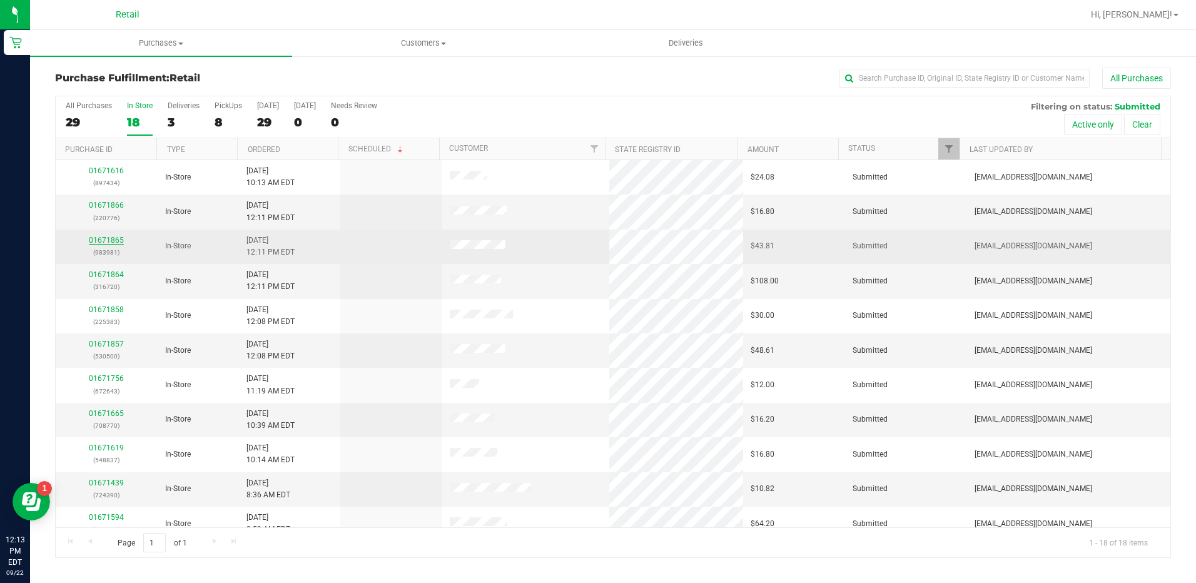
click at [112, 242] on link "01671865" at bounding box center [106, 240] width 35 height 9
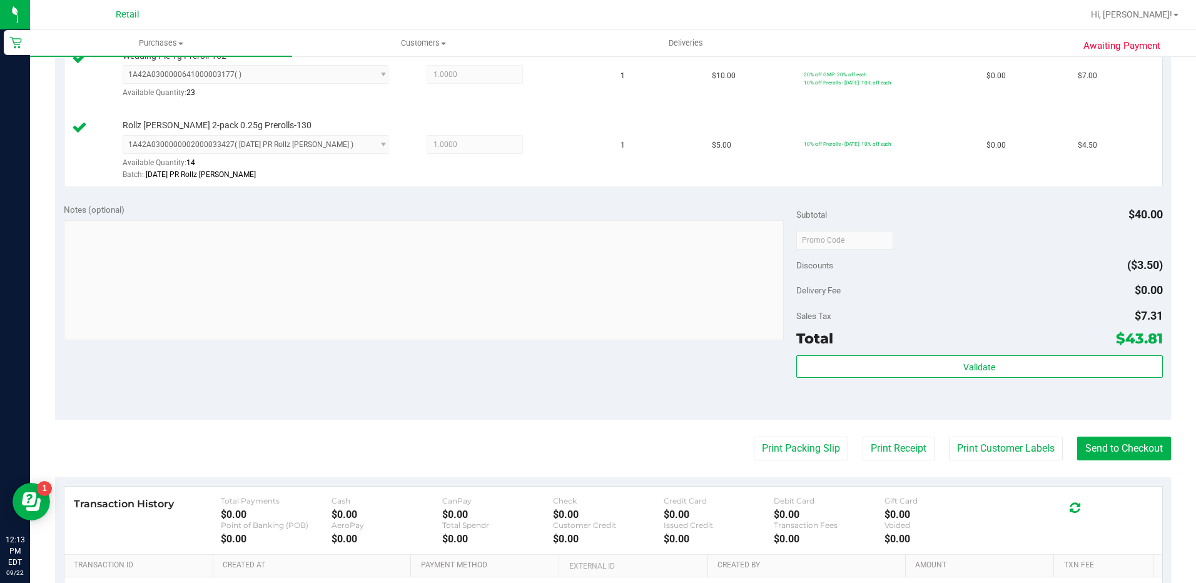
scroll to position [438, 0]
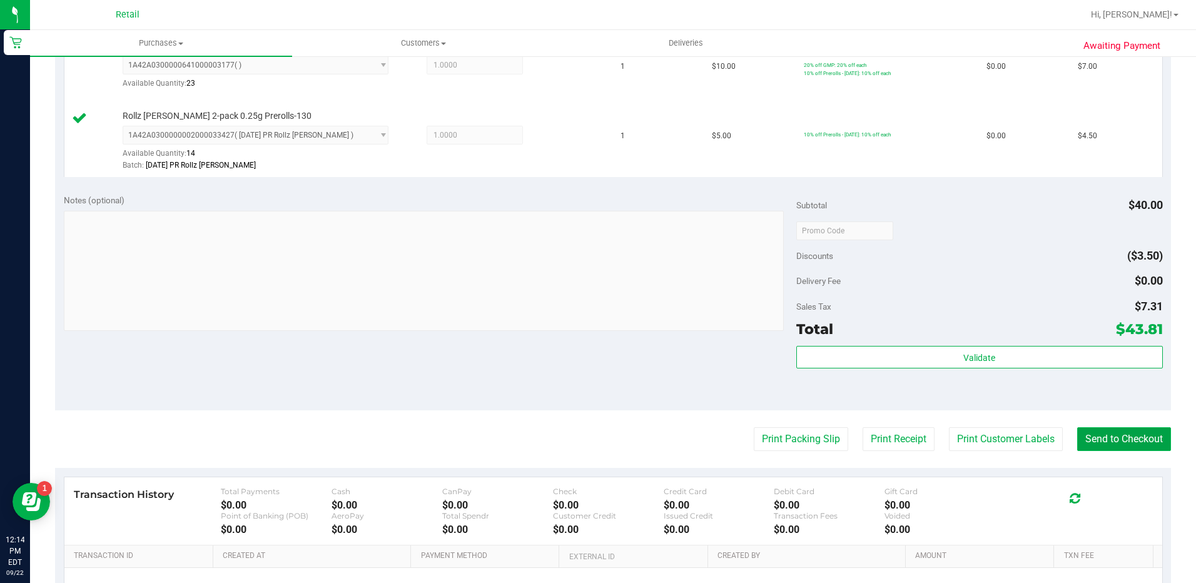
click at [1151, 441] on button "Send to Checkout" at bounding box center [1125, 439] width 94 height 24
